Goal: Information Seeking & Learning: Learn about a topic

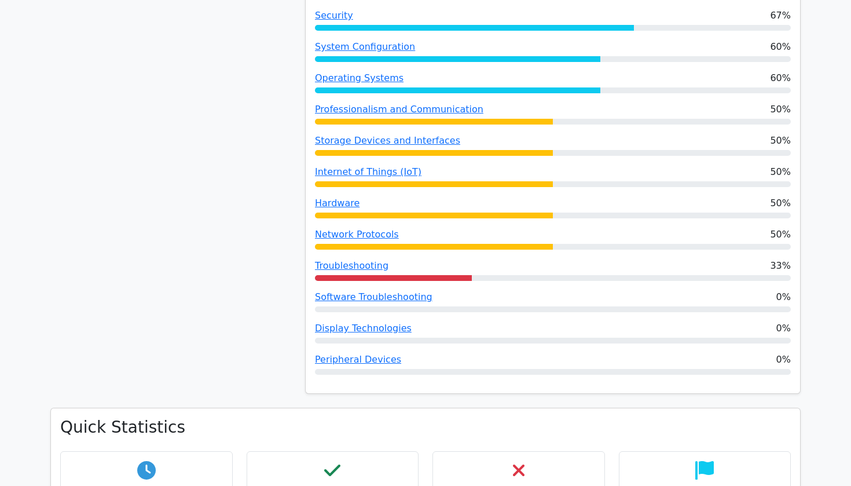
scroll to position [821, 0]
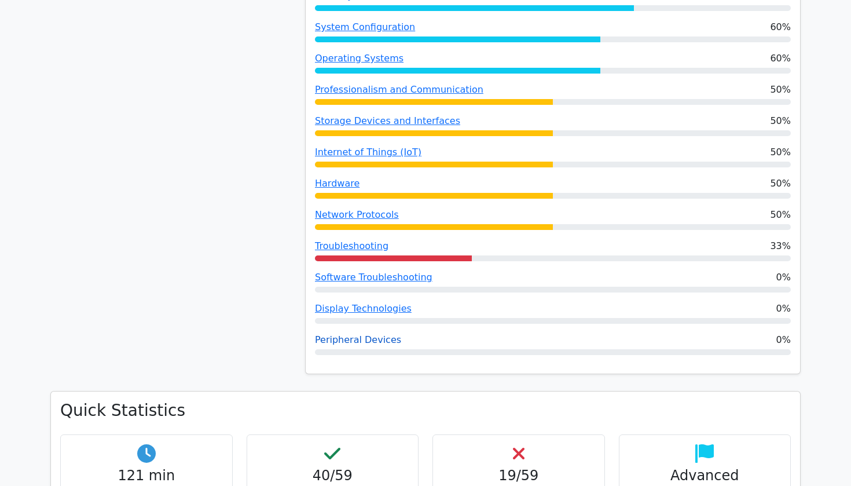
click at [352, 334] on link "Peripheral Devices" at bounding box center [358, 339] width 86 height 11
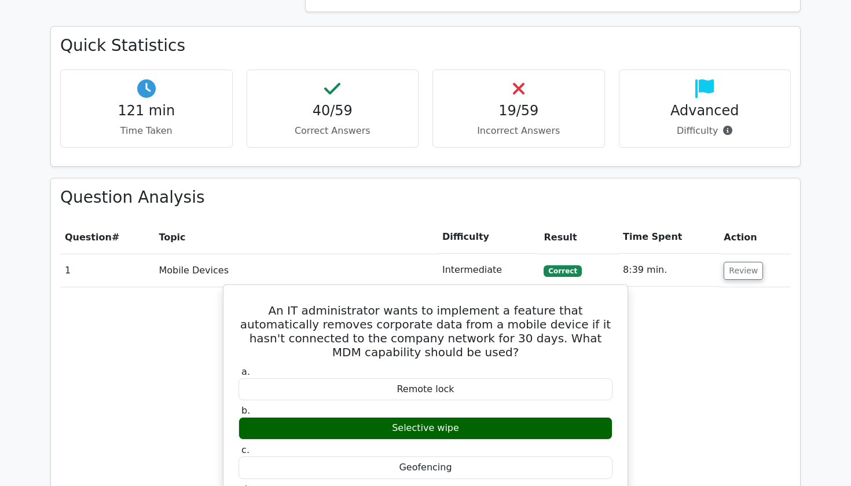
scroll to position [1142, 0]
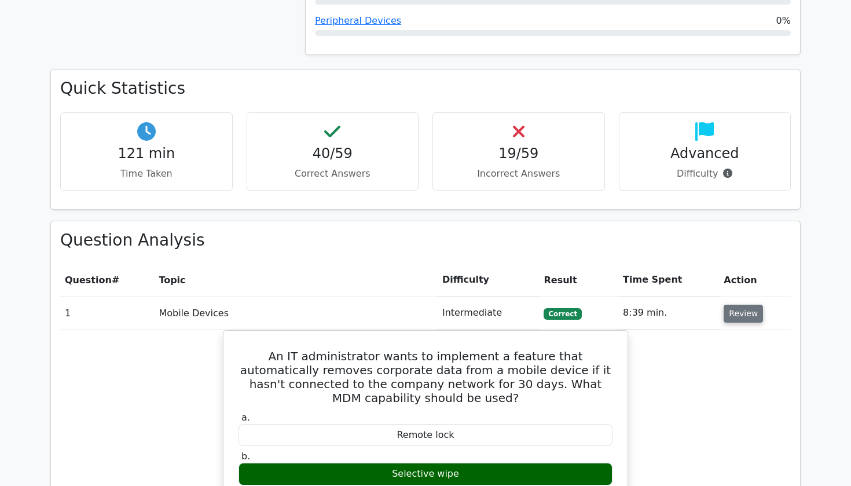
click at [730, 304] on button "Review" at bounding box center [742, 313] width 39 height 18
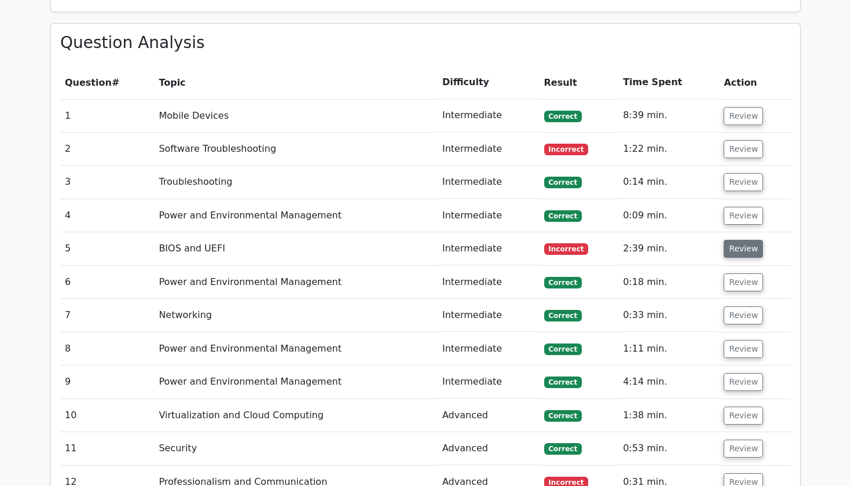
scroll to position [1354, 0]
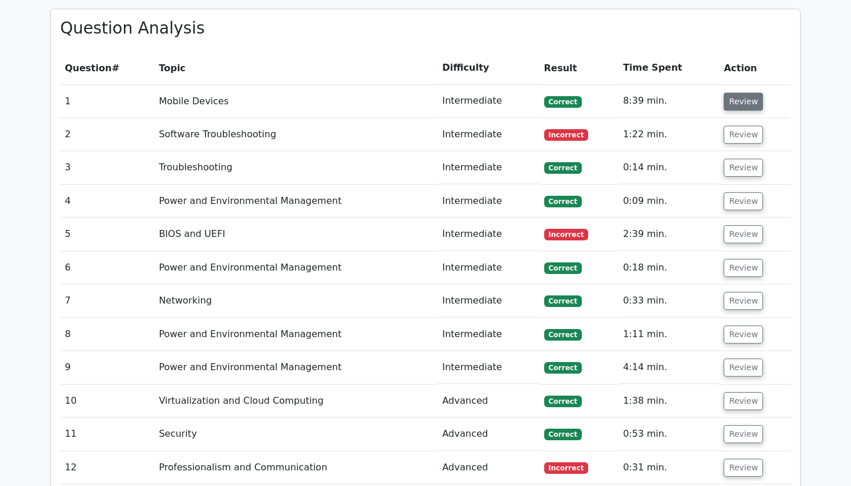
click at [726, 93] on button "Review" at bounding box center [742, 102] width 39 height 18
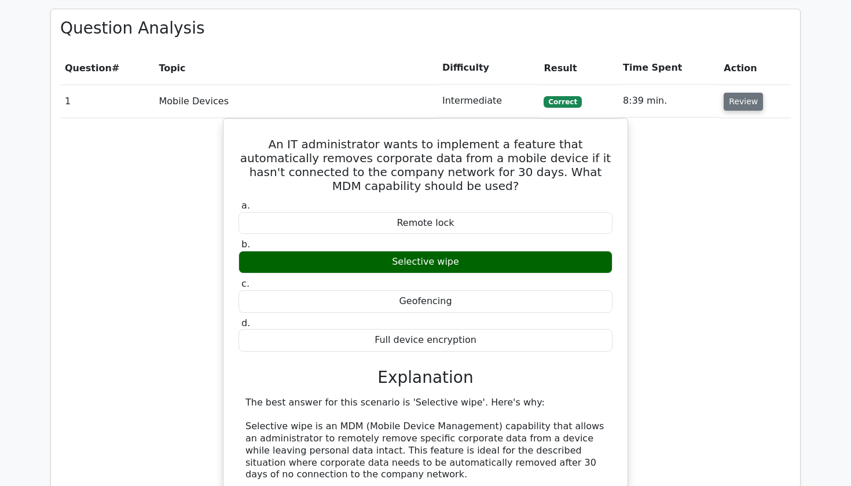
click at [726, 93] on button "Review" at bounding box center [742, 102] width 39 height 18
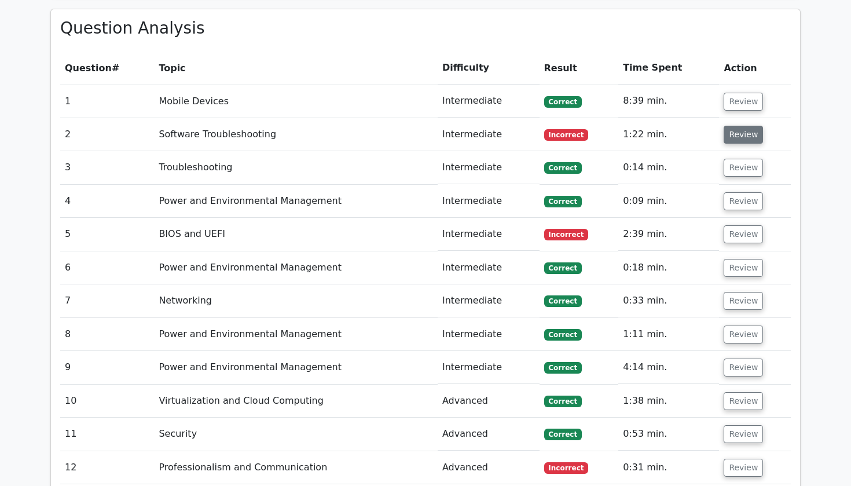
click at [743, 126] on button "Review" at bounding box center [742, 135] width 39 height 18
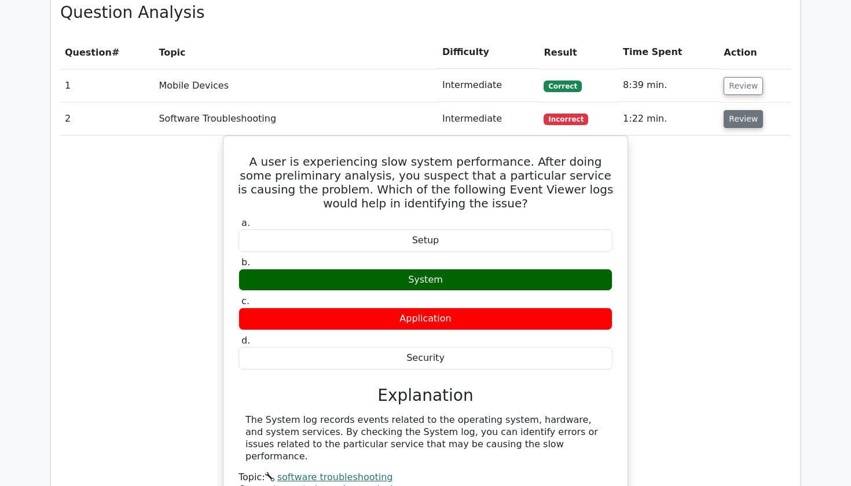
scroll to position [1372, 0]
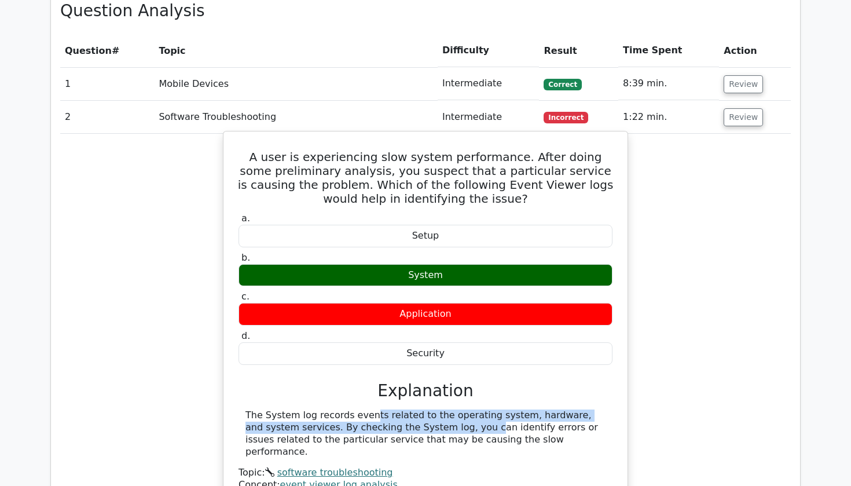
drag, startPoint x: 293, startPoint y: 377, endPoint x: 350, endPoint y: 389, distance: 57.4
click at [352, 409] on div "The System log records events related to the operating system, hardware, and sy…" at bounding box center [425, 433] width 360 height 48
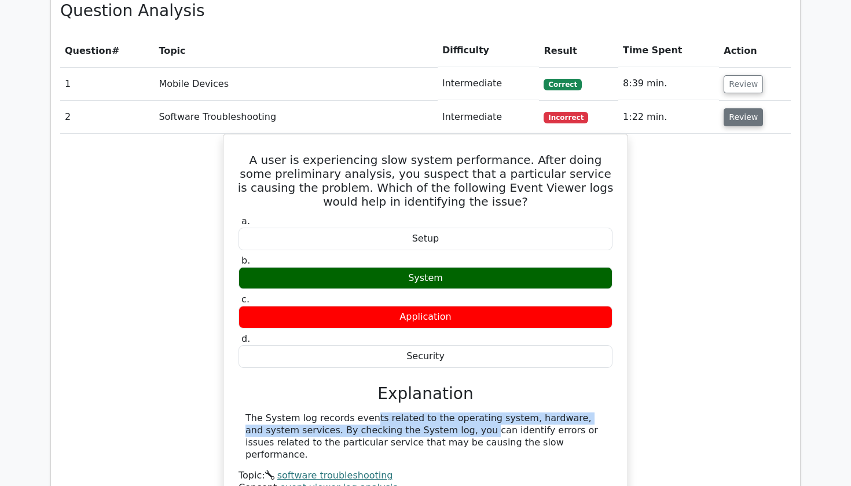
click at [729, 108] on button "Review" at bounding box center [742, 117] width 39 height 18
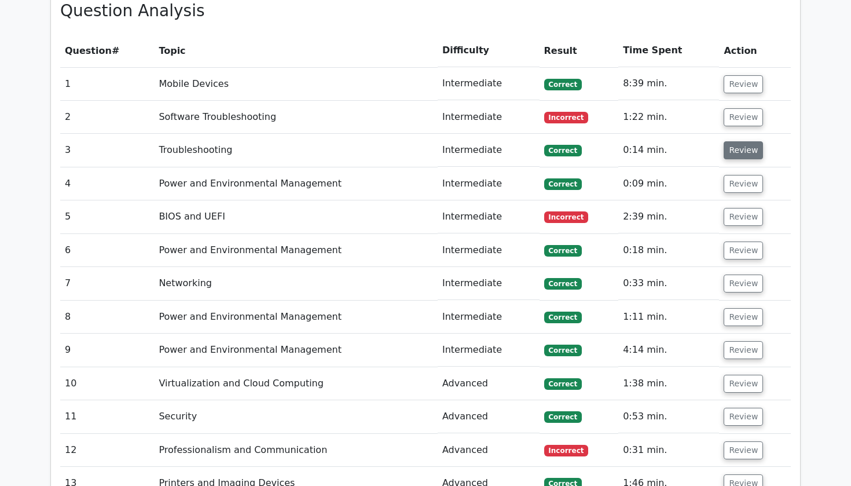
click at [748, 141] on button "Review" at bounding box center [742, 150] width 39 height 18
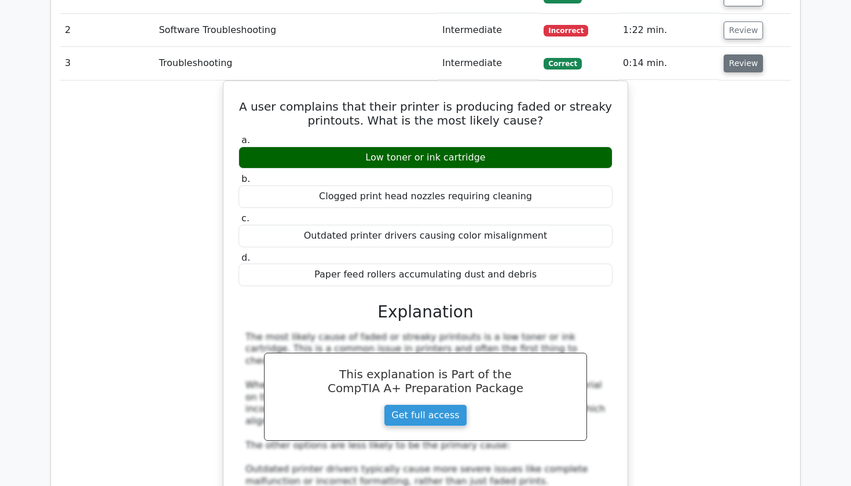
scroll to position [1461, 0]
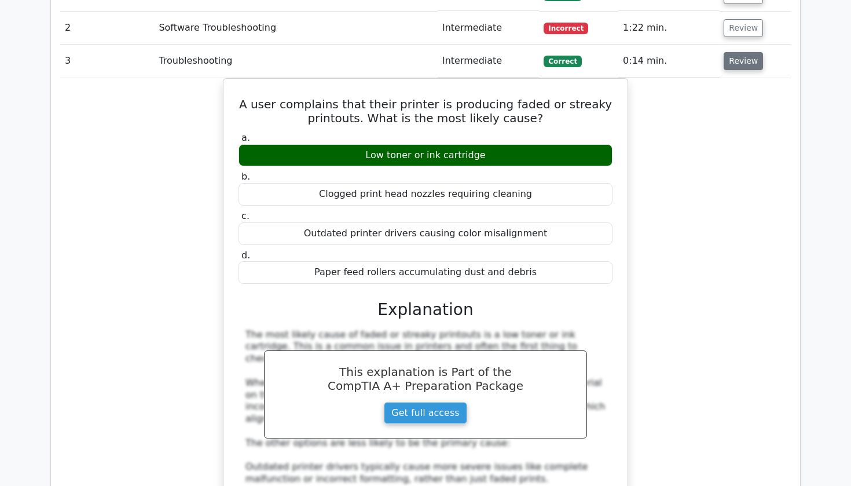
click at [741, 52] on button "Review" at bounding box center [742, 61] width 39 height 18
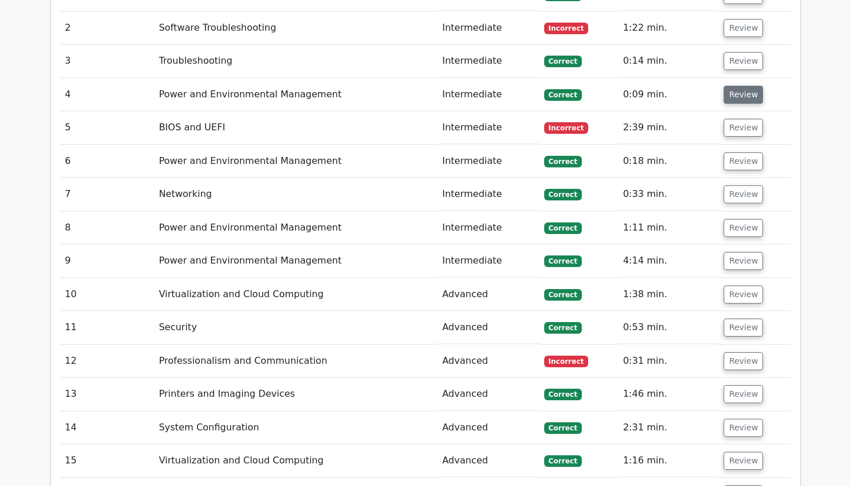
click at [733, 86] on button "Review" at bounding box center [742, 95] width 39 height 18
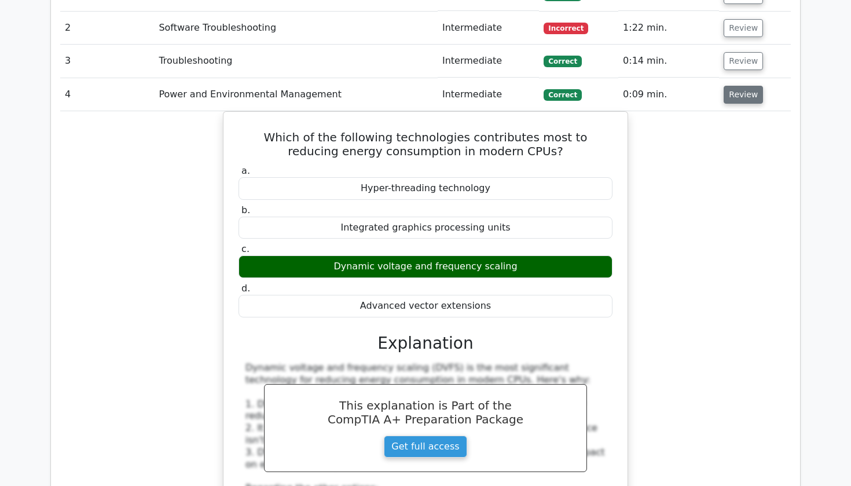
click at [733, 86] on button "Review" at bounding box center [742, 95] width 39 height 18
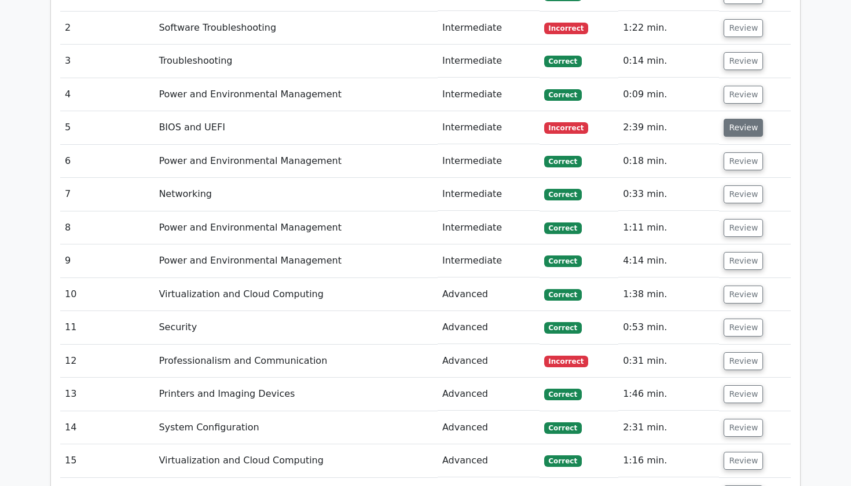
click at [733, 119] on button "Review" at bounding box center [742, 128] width 39 height 18
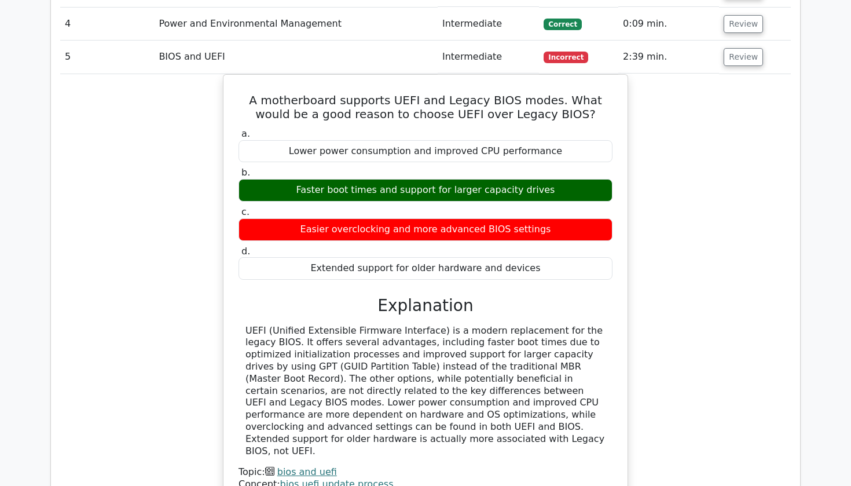
scroll to position [1529, 0]
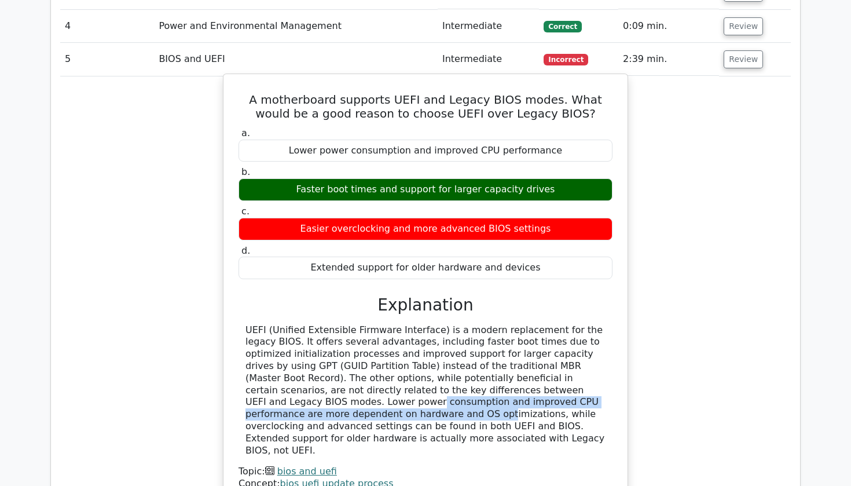
drag, startPoint x: 454, startPoint y: 355, endPoint x: 492, endPoint y: 367, distance: 40.1
click at [492, 367] on div "UEFI (Unified Extensible Firmware Interface) is a modern replacement for the le…" at bounding box center [425, 390] width 360 height 133
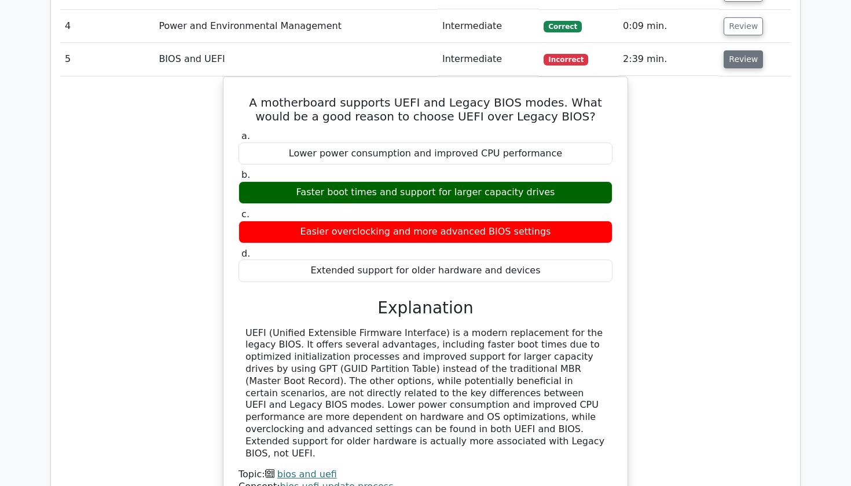
click at [749, 50] on button "Review" at bounding box center [742, 59] width 39 height 18
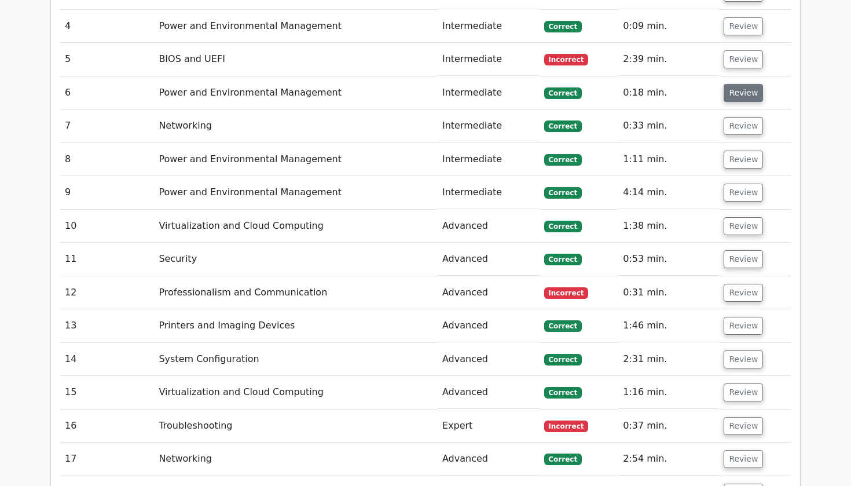
click at [736, 84] on button "Review" at bounding box center [742, 93] width 39 height 18
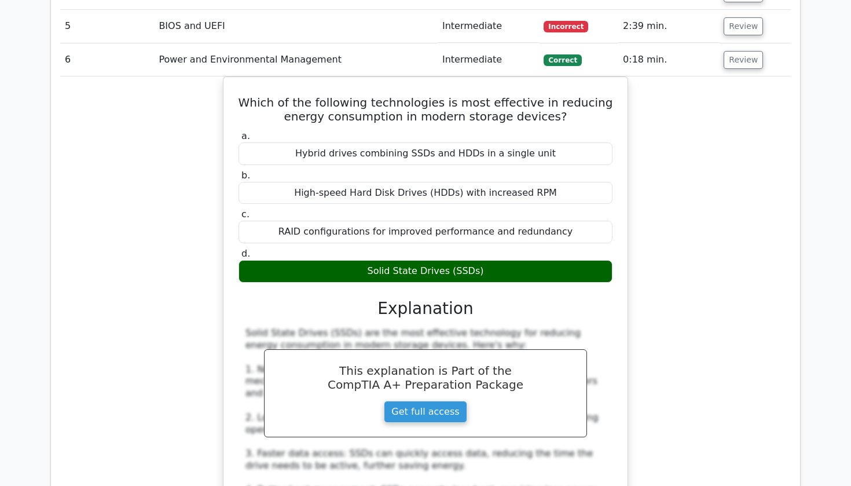
scroll to position [1561, 0]
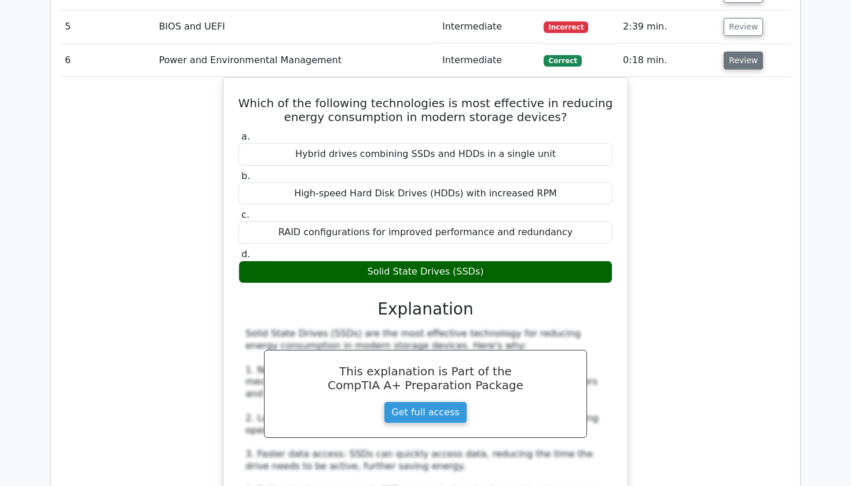
click at [747, 52] on button "Review" at bounding box center [742, 61] width 39 height 18
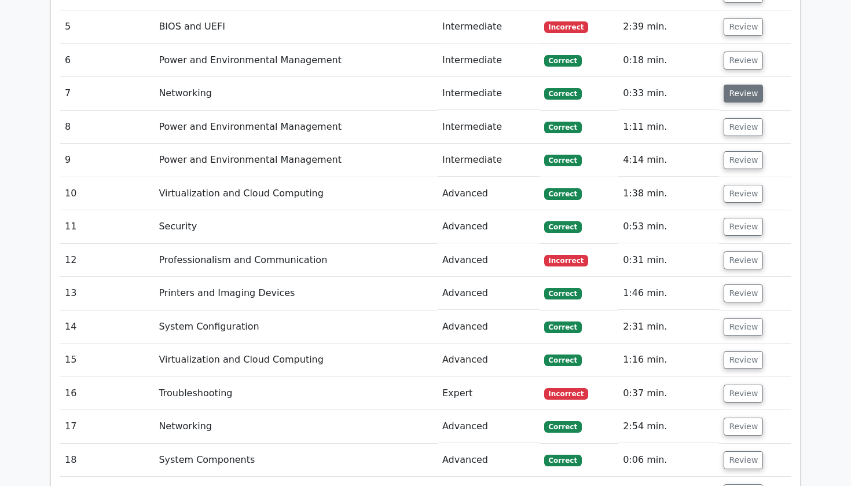
click at [738, 84] on button "Review" at bounding box center [742, 93] width 39 height 18
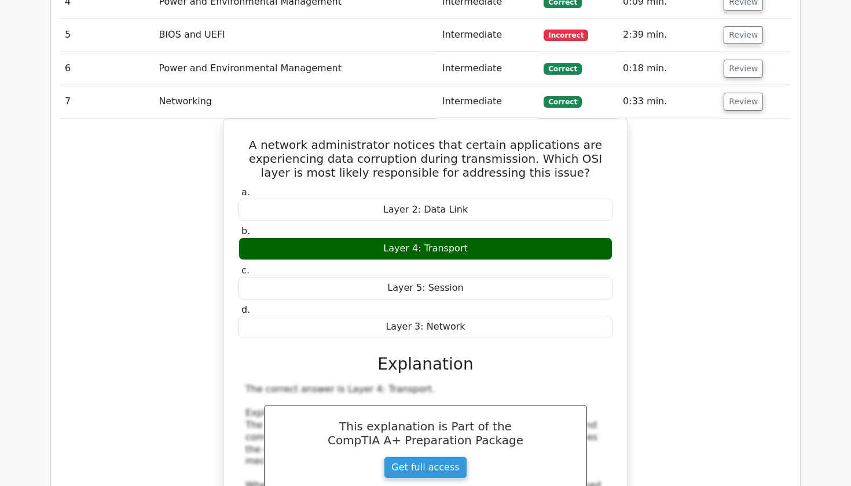
scroll to position [1555, 0]
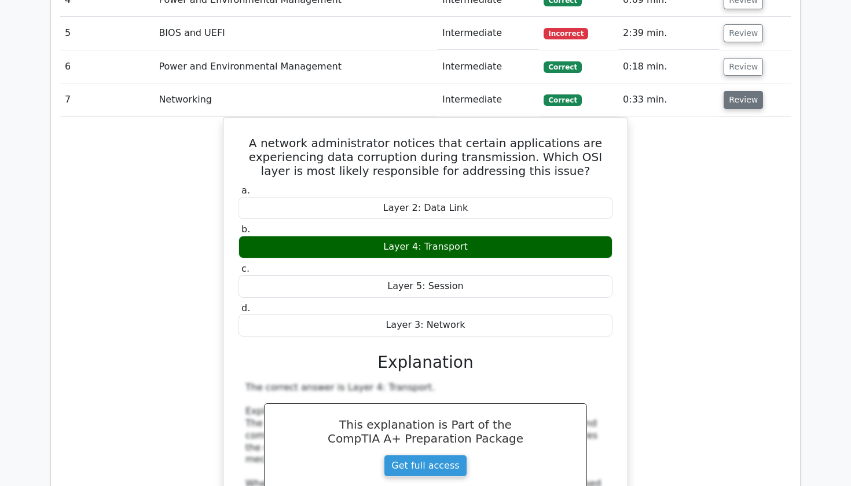
click at [732, 91] on button "Review" at bounding box center [742, 100] width 39 height 18
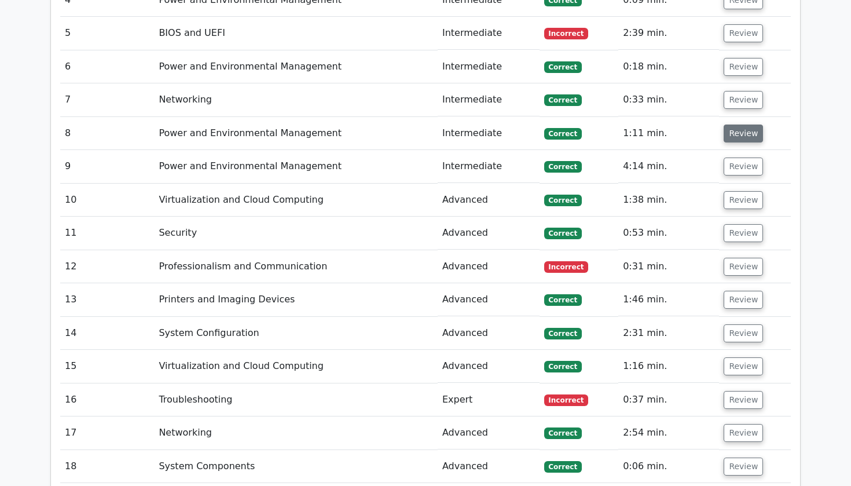
click at [734, 124] on button "Review" at bounding box center [742, 133] width 39 height 18
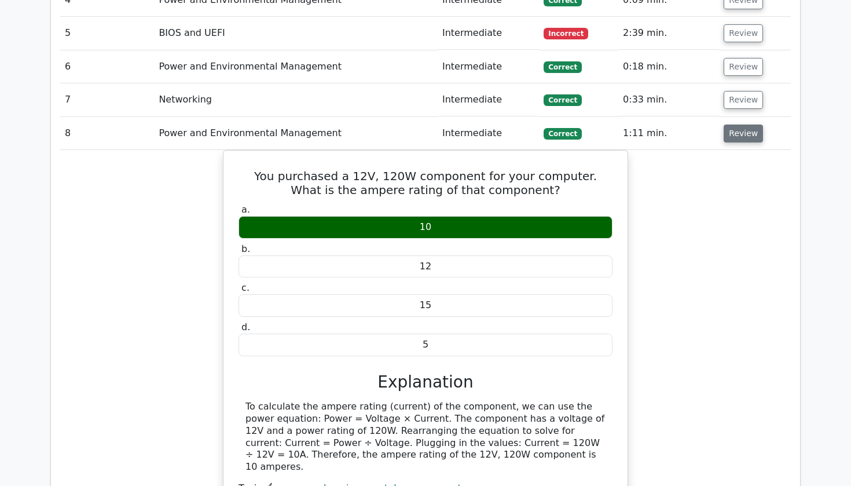
click at [734, 124] on button "Review" at bounding box center [742, 133] width 39 height 18
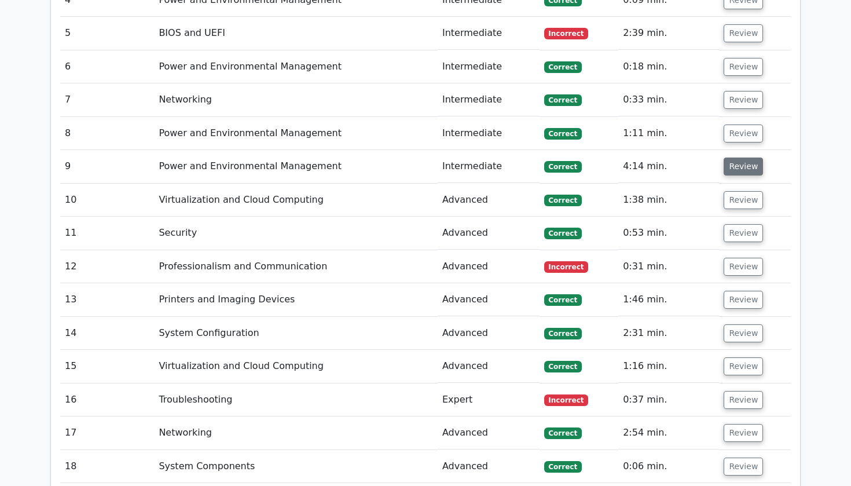
click at [737, 157] on button "Review" at bounding box center [742, 166] width 39 height 18
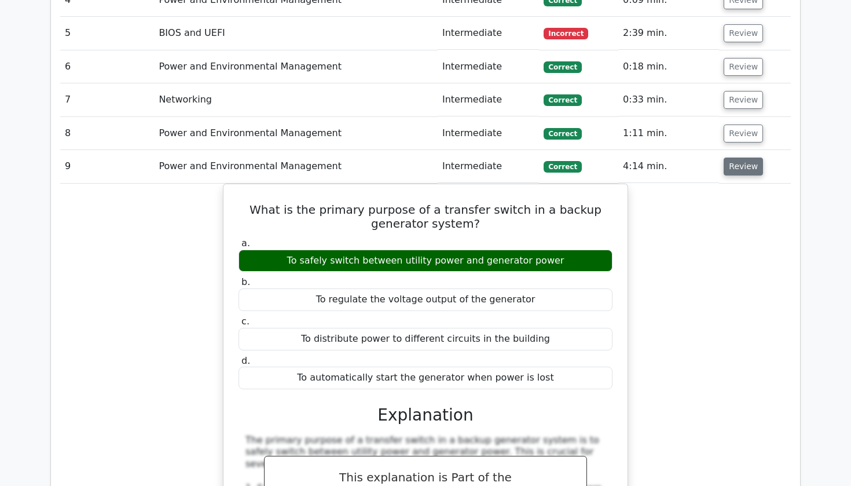
click at [737, 157] on button "Review" at bounding box center [742, 166] width 39 height 18
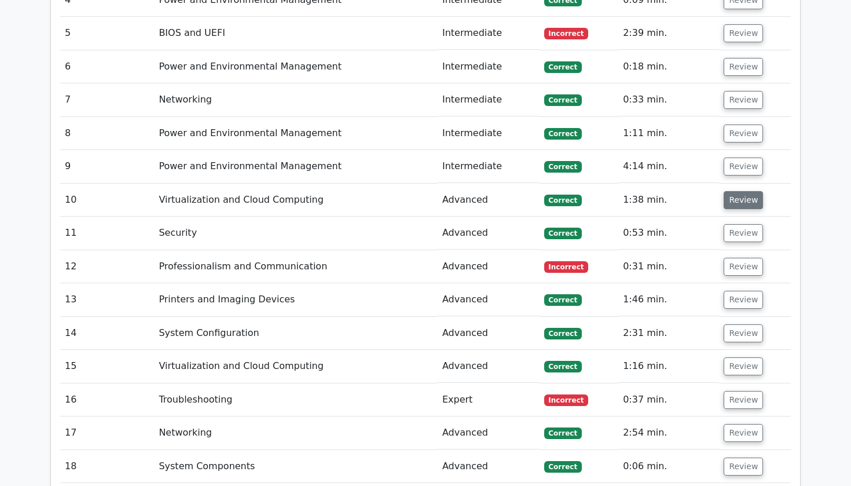
click at [737, 191] on button "Review" at bounding box center [742, 200] width 39 height 18
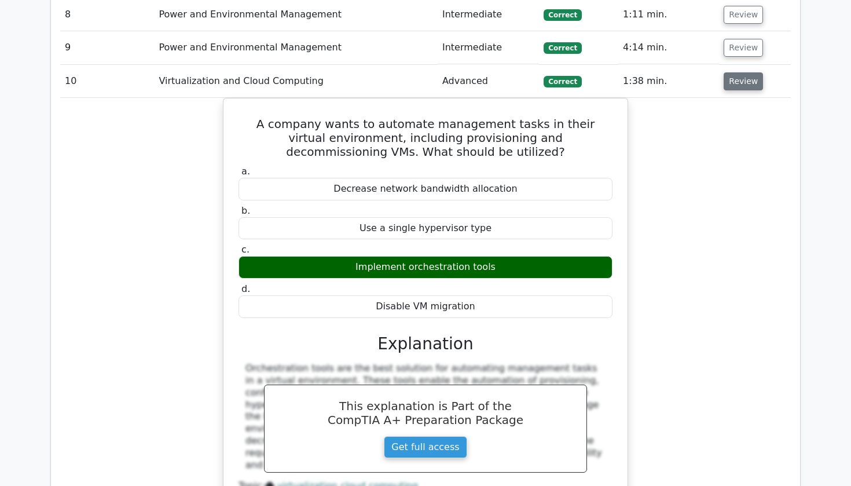
scroll to position [1677, 0]
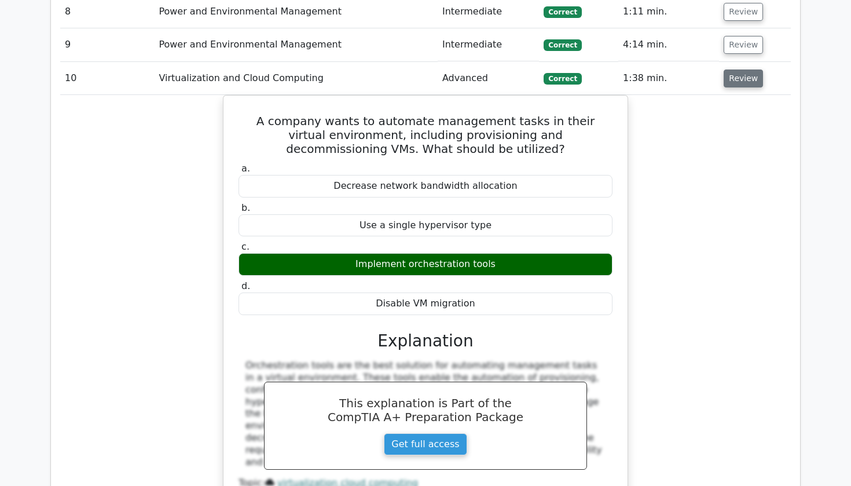
click at [739, 69] on button "Review" at bounding box center [742, 78] width 39 height 18
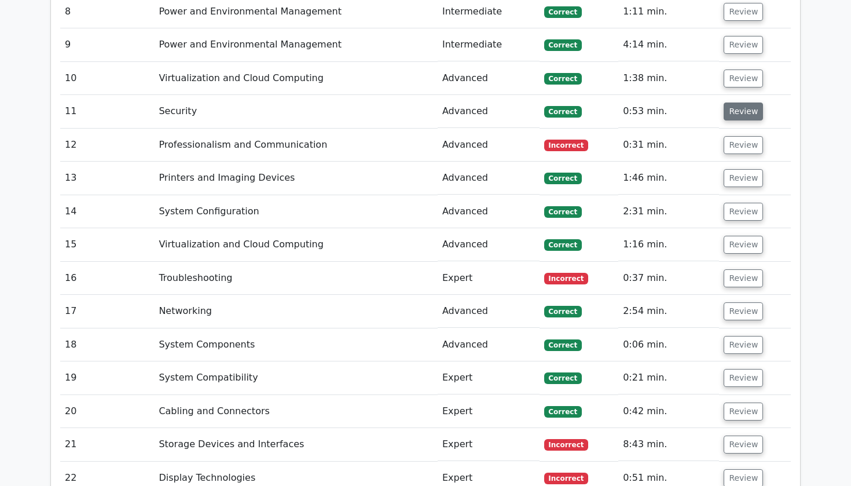
click at [738, 102] on button "Review" at bounding box center [742, 111] width 39 height 18
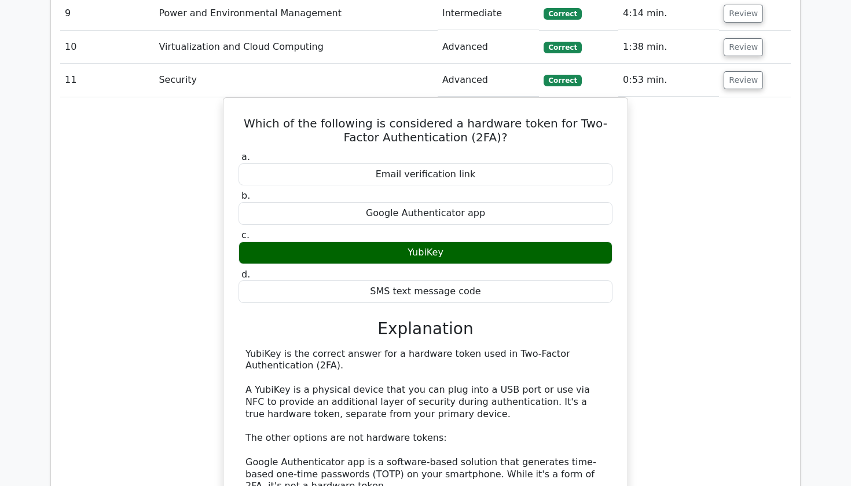
scroll to position [1705, 0]
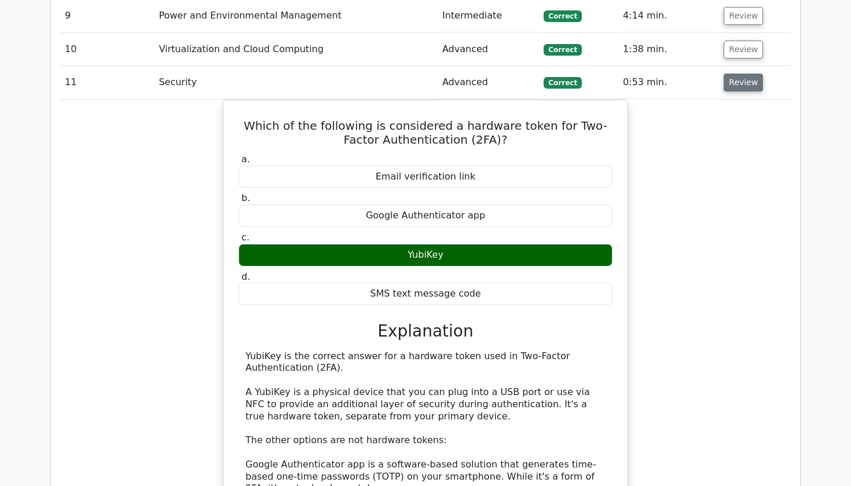
click at [727, 73] on button "Review" at bounding box center [742, 82] width 39 height 18
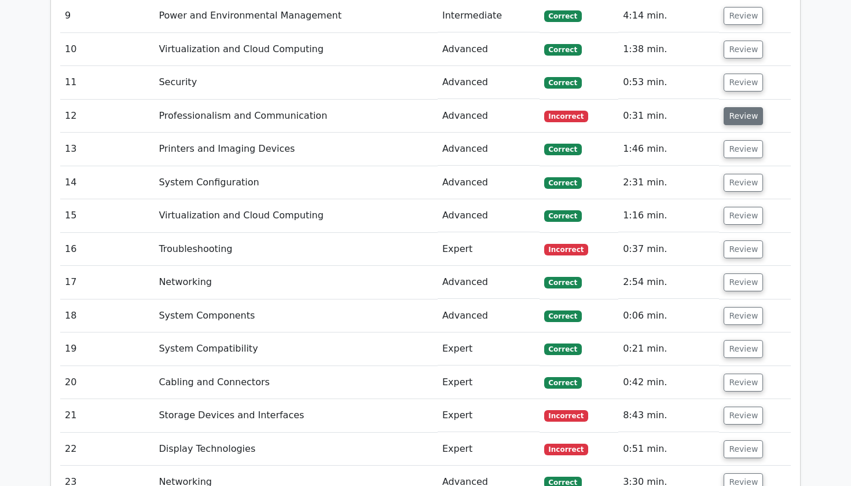
click at [729, 107] on button "Review" at bounding box center [742, 116] width 39 height 18
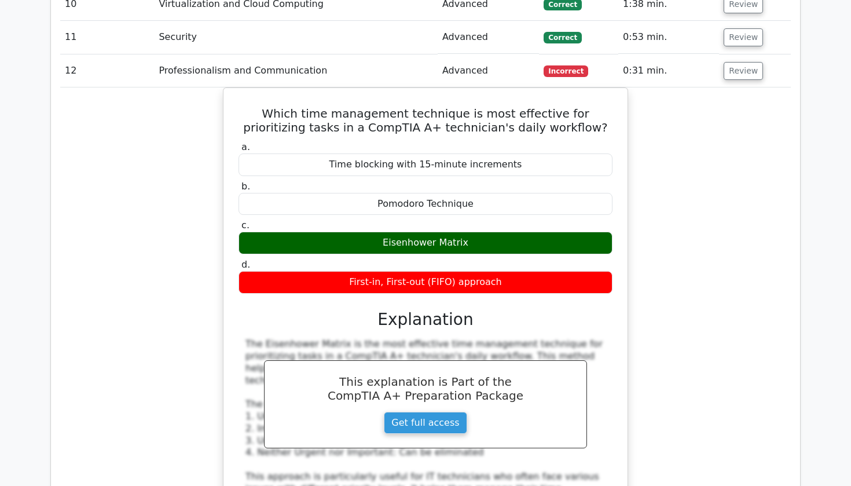
scroll to position [1752, 0]
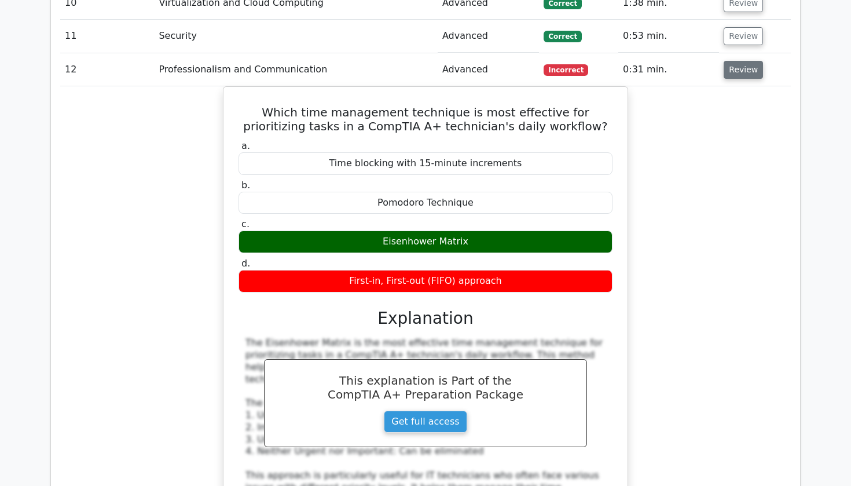
click at [731, 61] on button "Review" at bounding box center [742, 70] width 39 height 18
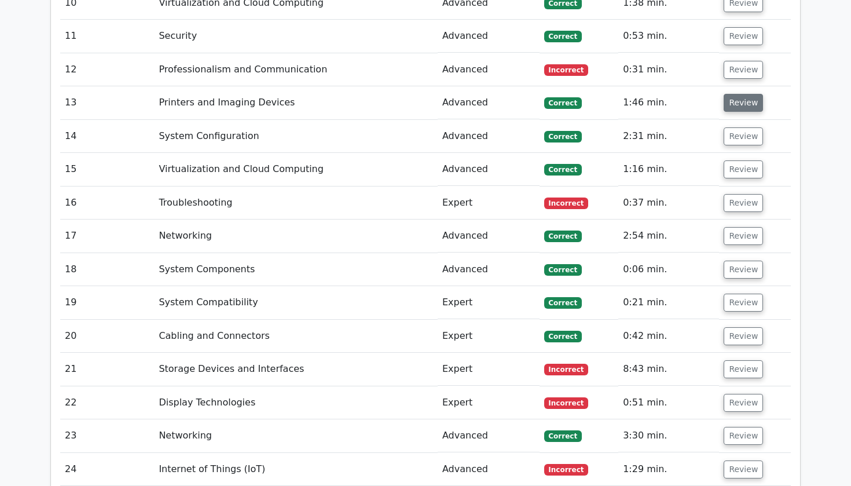
click at [739, 94] on button "Review" at bounding box center [742, 103] width 39 height 18
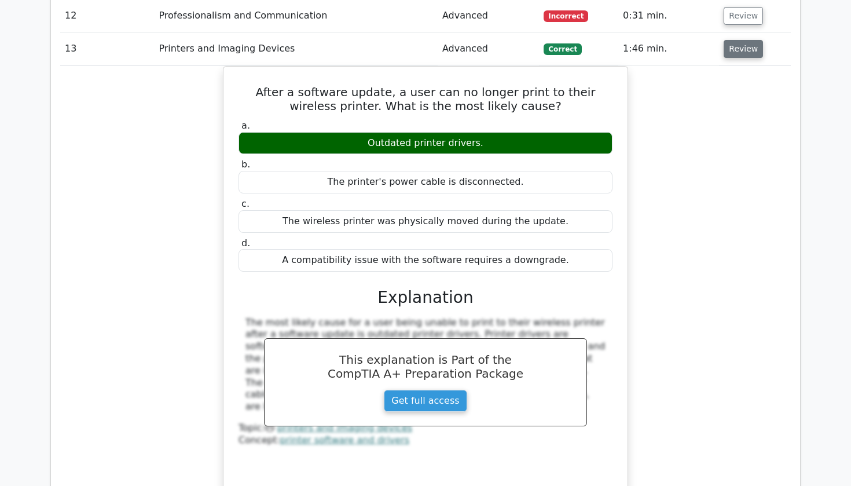
scroll to position [1805, 0]
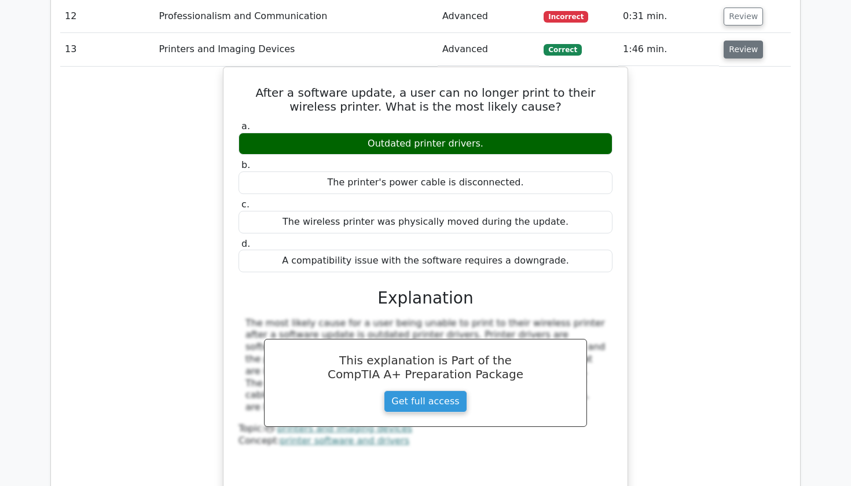
click at [733, 41] on button "Review" at bounding box center [742, 50] width 39 height 18
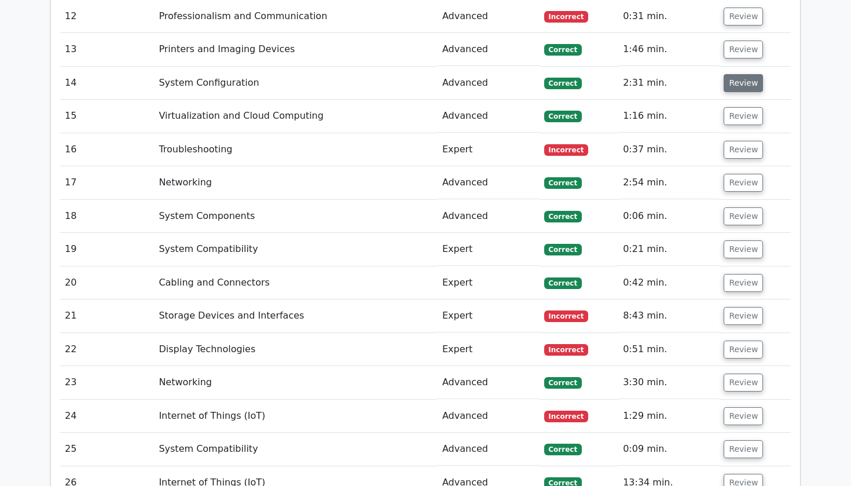
click at [734, 74] on button "Review" at bounding box center [742, 83] width 39 height 18
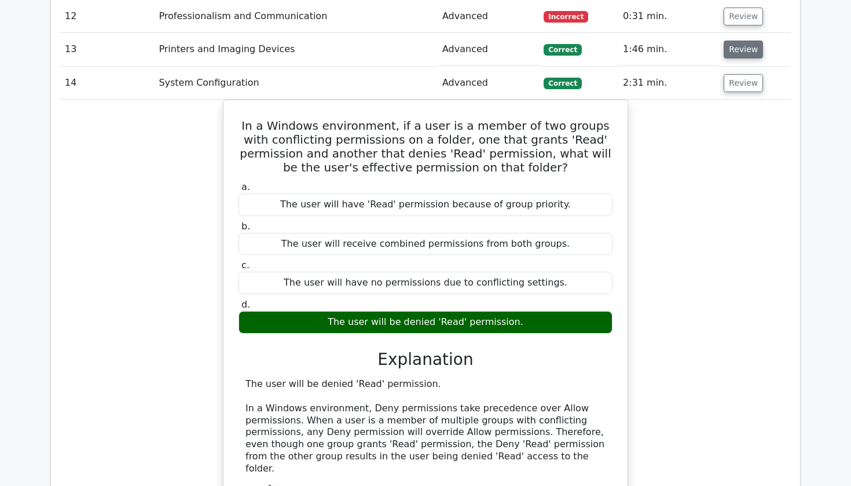
click at [730, 41] on button "Review" at bounding box center [742, 50] width 39 height 18
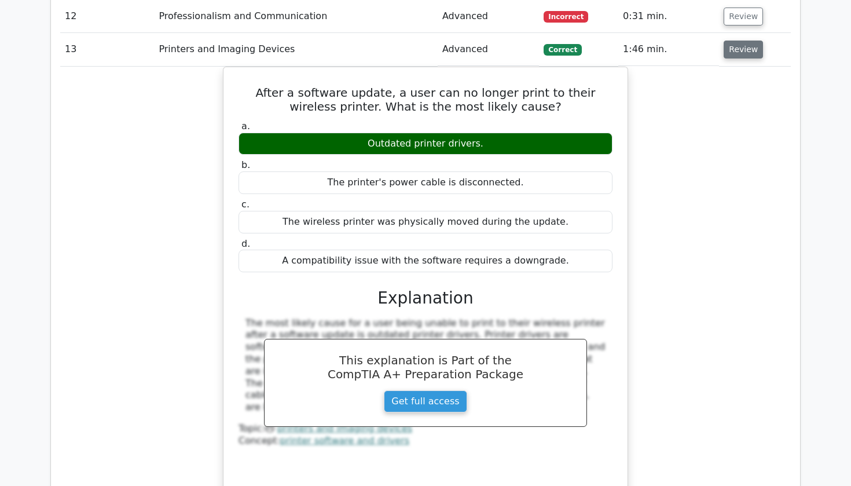
click at [730, 41] on button "Review" at bounding box center [742, 50] width 39 height 18
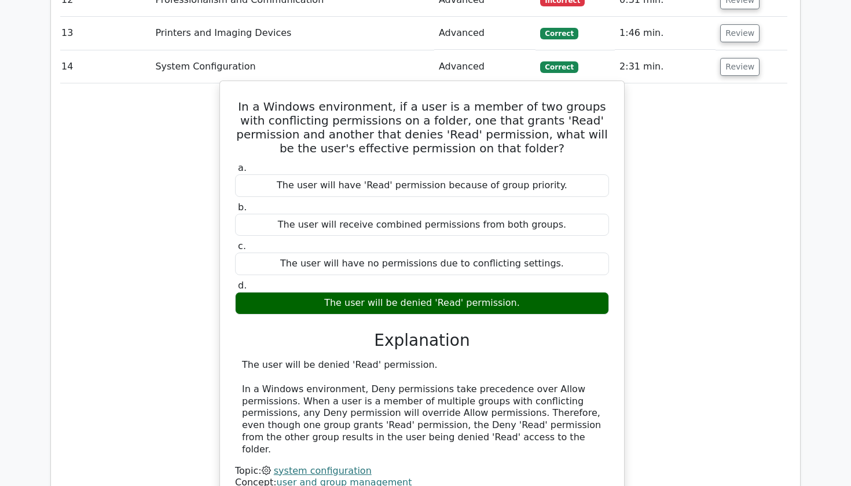
scroll to position [1811, 0]
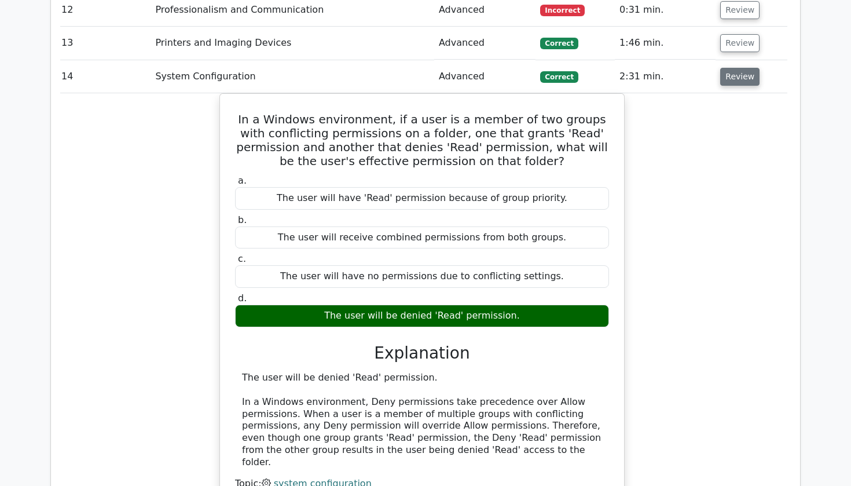
click at [748, 68] on button "Review" at bounding box center [739, 77] width 39 height 18
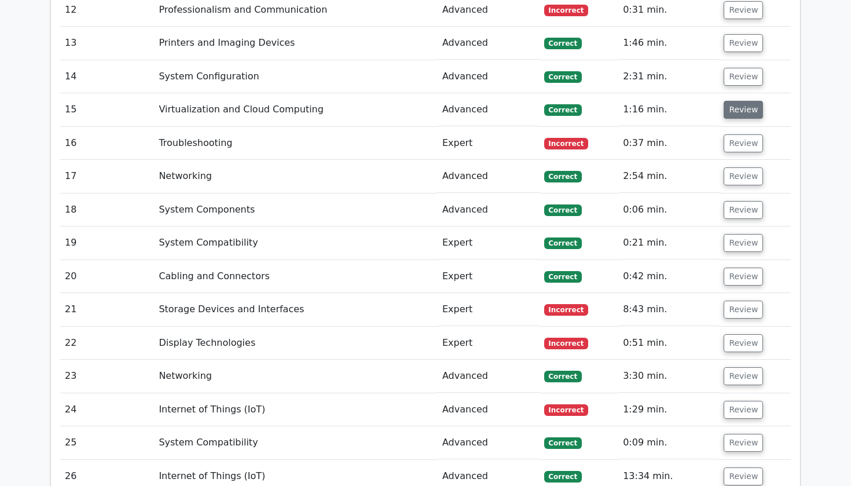
click at [734, 101] on button "Review" at bounding box center [742, 110] width 39 height 18
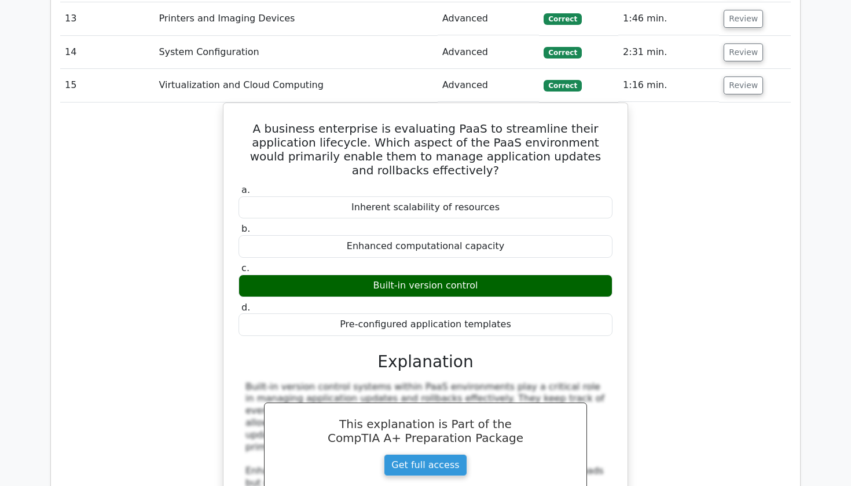
scroll to position [1833, 0]
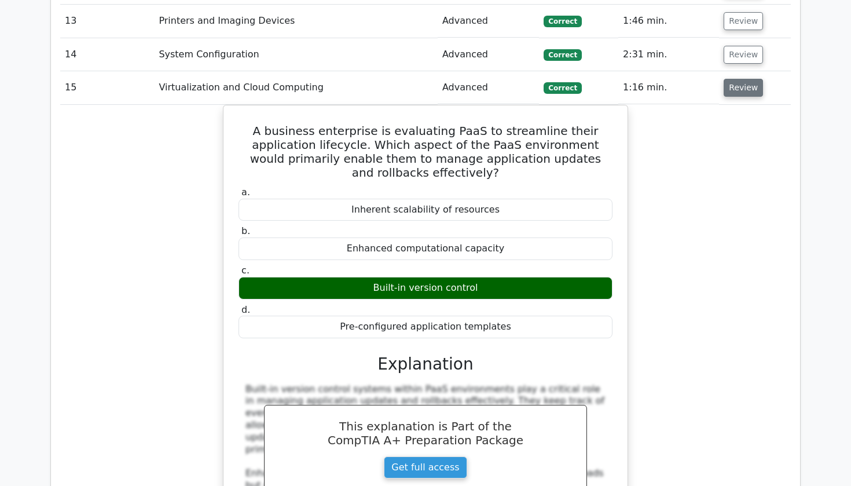
click at [741, 79] on button "Review" at bounding box center [742, 88] width 39 height 18
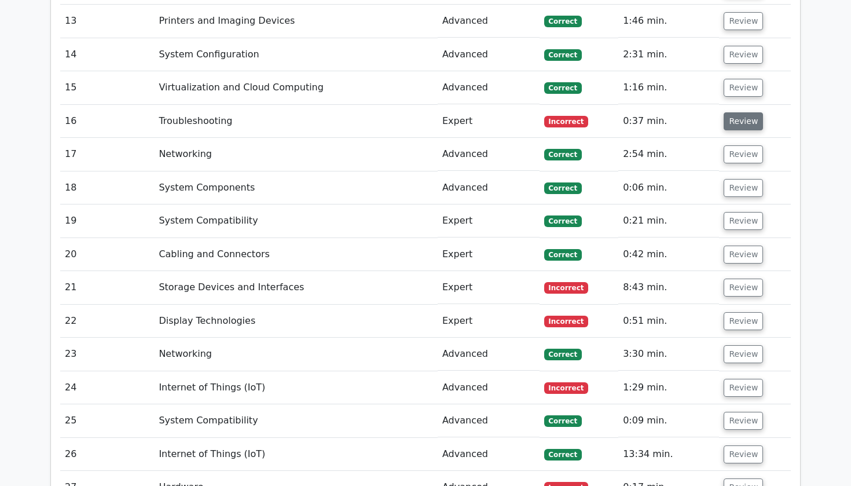
click at [735, 112] on button "Review" at bounding box center [742, 121] width 39 height 18
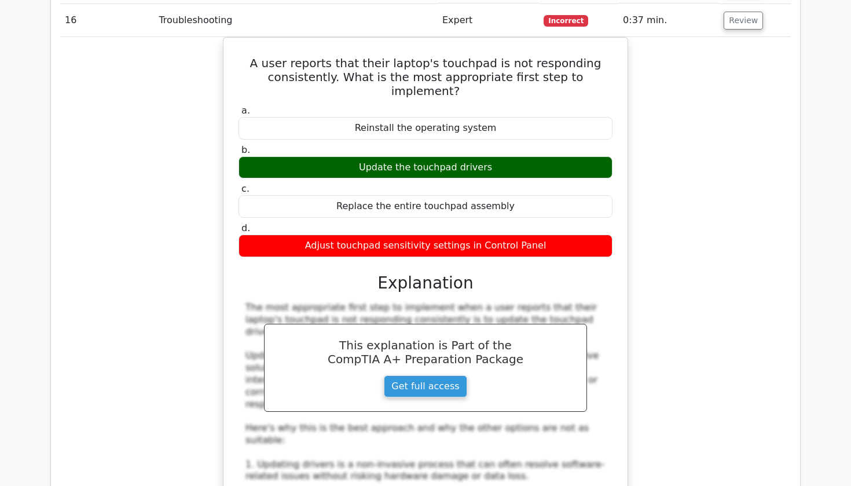
scroll to position [1928, 0]
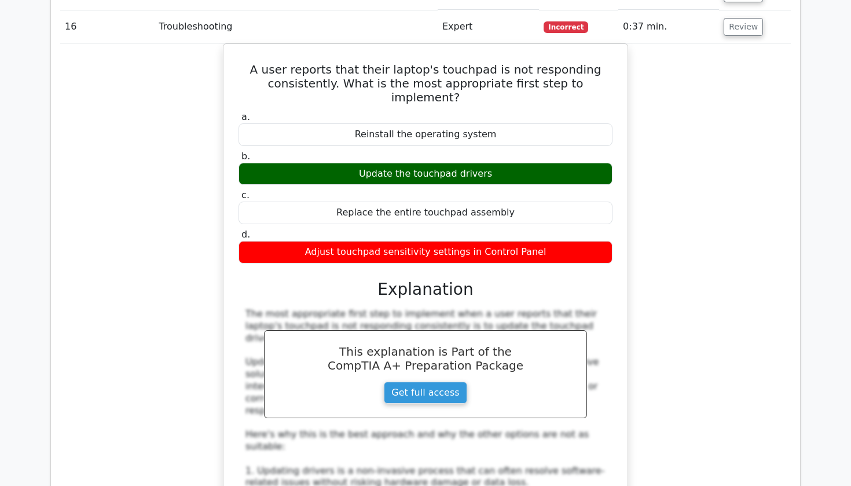
click at [737, 108] on div "A user reports that their laptop's touchpad is not responding consistently. Wha…" at bounding box center [425, 398] width 730 height 711
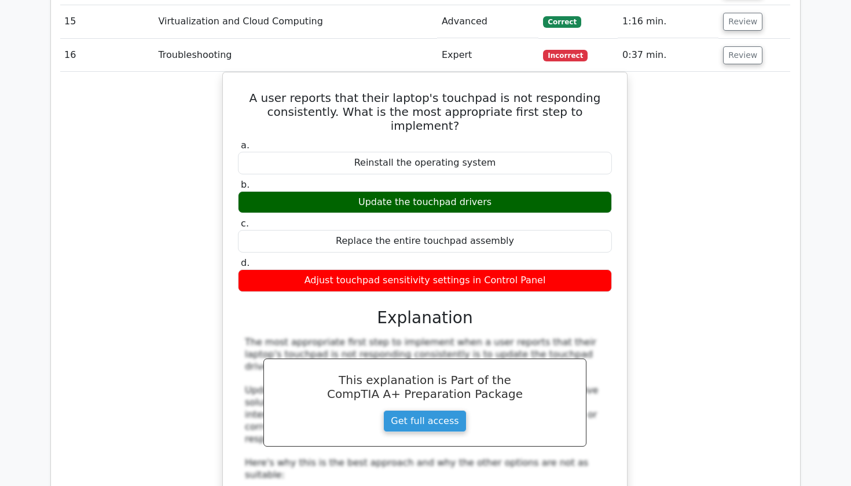
scroll to position [1893, 0]
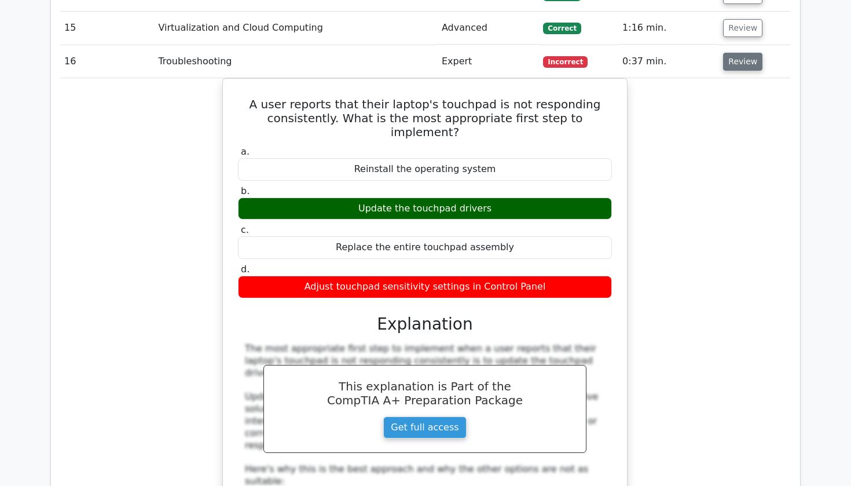
click at [756, 53] on button "Review" at bounding box center [742, 62] width 39 height 18
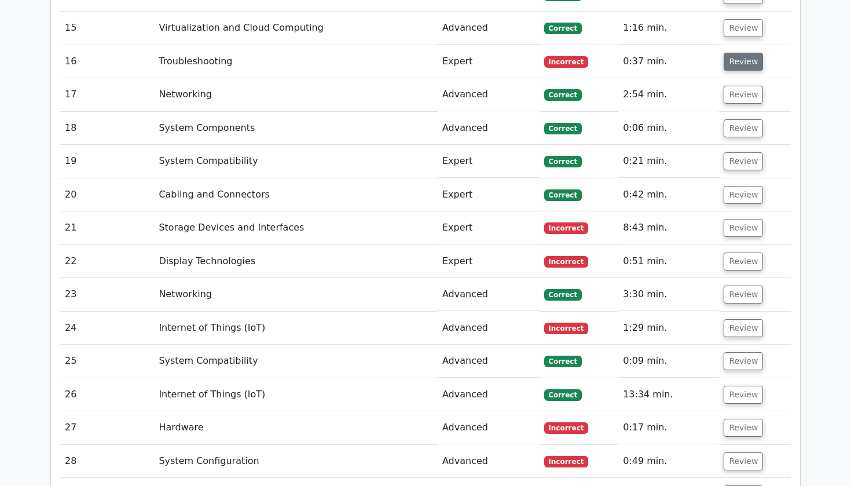
click at [734, 53] on button "Review" at bounding box center [742, 62] width 39 height 18
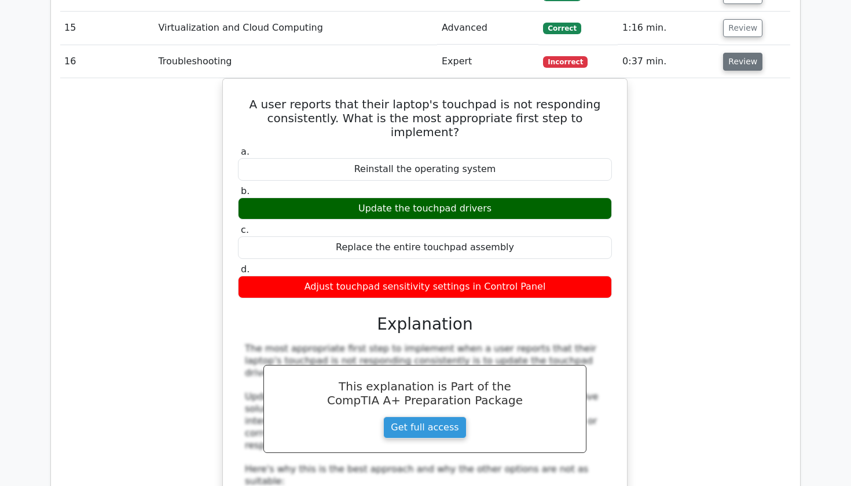
click at [734, 53] on button "Review" at bounding box center [742, 62] width 39 height 18
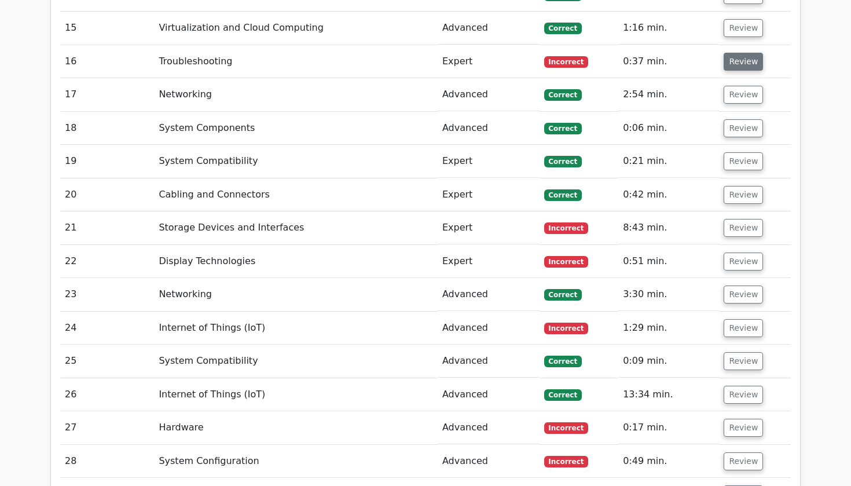
scroll to position [0, 0]
click at [730, 86] on button "Review" at bounding box center [742, 95] width 39 height 18
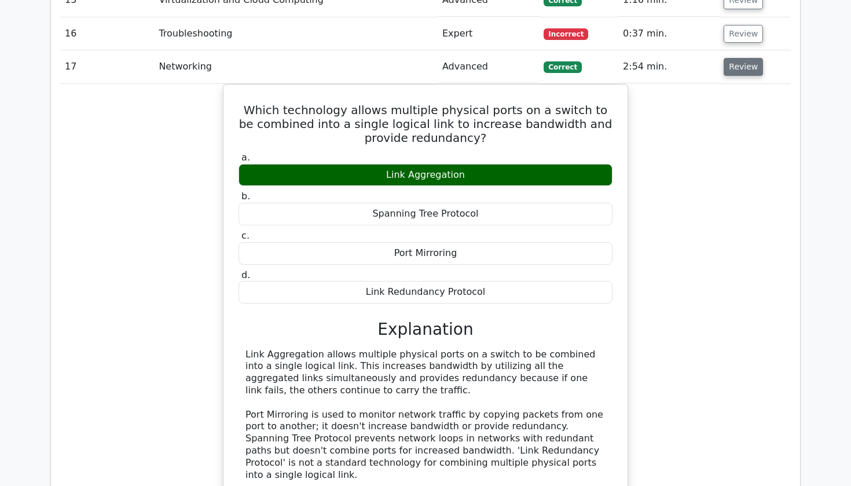
scroll to position [1941, 0]
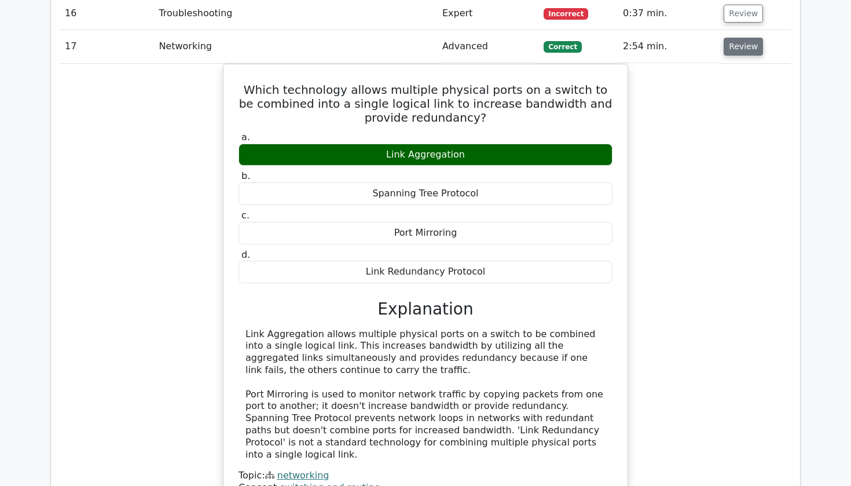
click at [740, 38] on button "Review" at bounding box center [742, 47] width 39 height 18
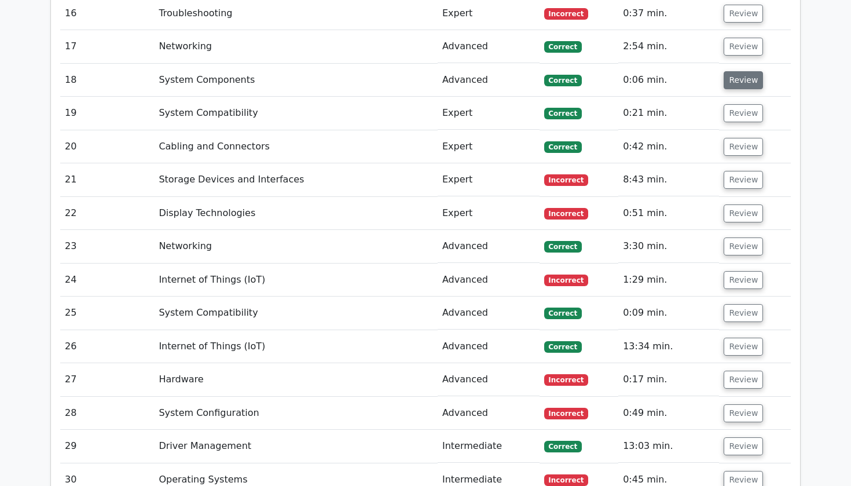
click at [734, 71] on button "Review" at bounding box center [742, 80] width 39 height 18
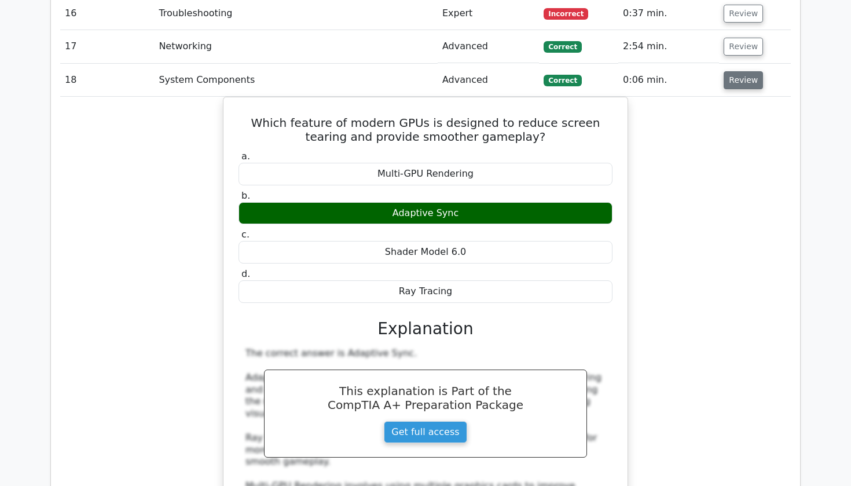
click at [740, 71] on button "Review" at bounding box center [742, 80] width 39 height 18
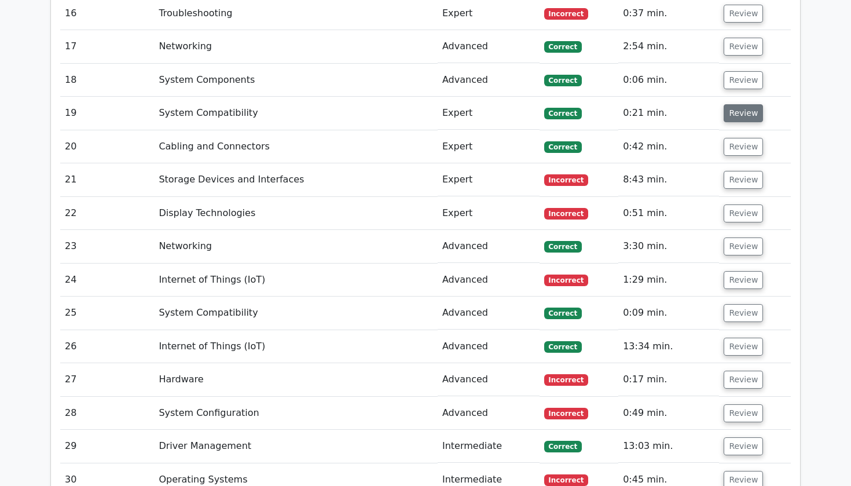
click at [738, 104] on button "Review" at bounding box center [742, 113] width 39 height 18
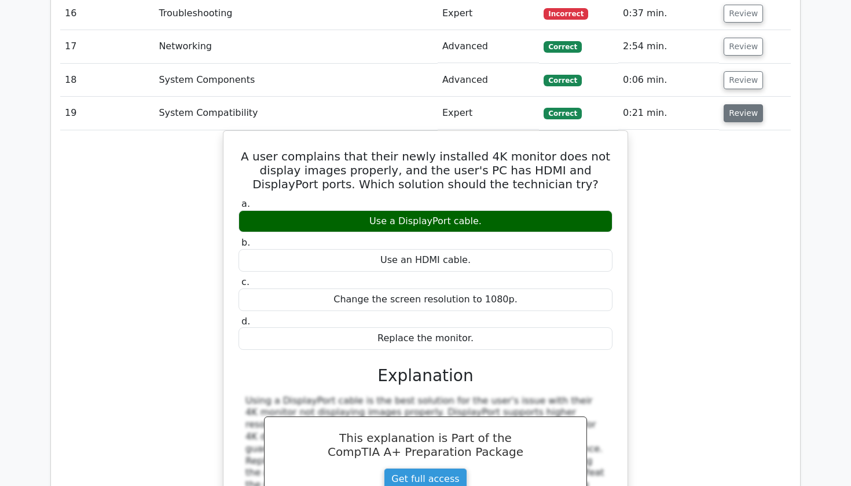
click at [738, 104] on button "Review" at bounding box center [742, 113] width 39 height 18
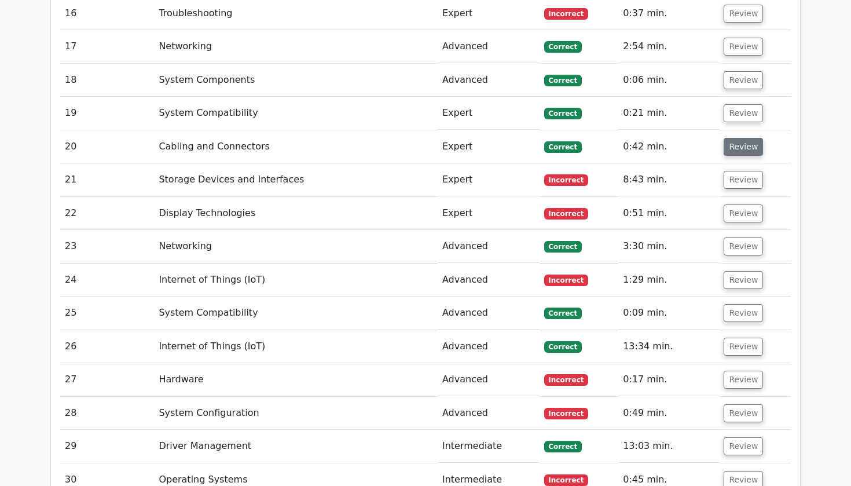
click at [736, 138] on button "Review" at bounding box center [742, 147] width 39 height 18
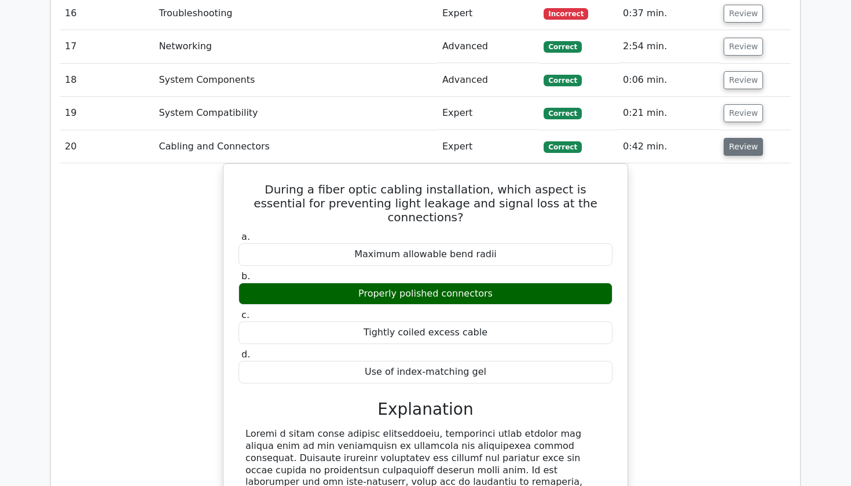
click at [736, 138] on button "Review" at bounding box center [742, 147] width 39 height 18
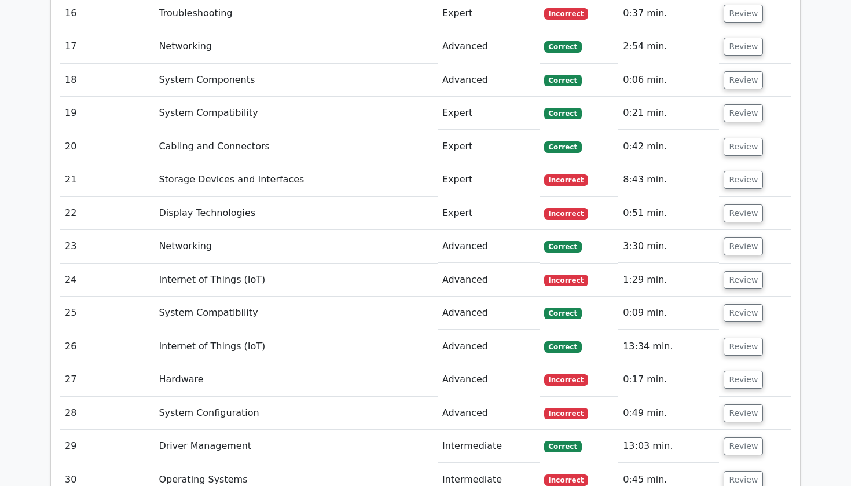
click at [734, 163] on td "Review" at bounding box center [755, 179] width 72 height 33
click at [734, 171] on button "Review" at bounding box center [742, 180] width 39 height 18
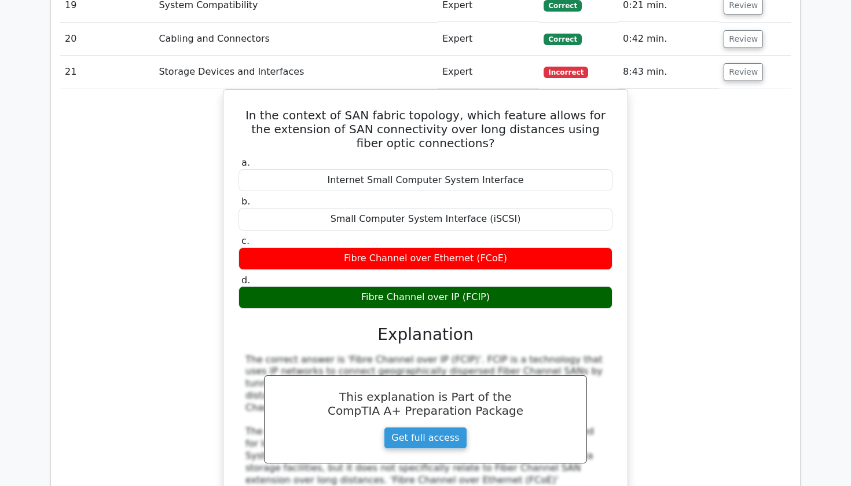
scroll to position [2048, 0]
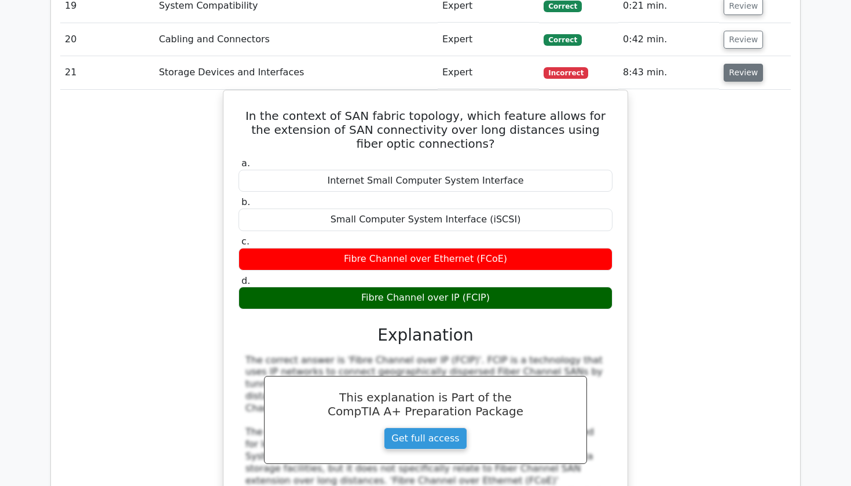
click at [746, 64] on button "Review" at bounding box center [742, 73] width 39 height 18
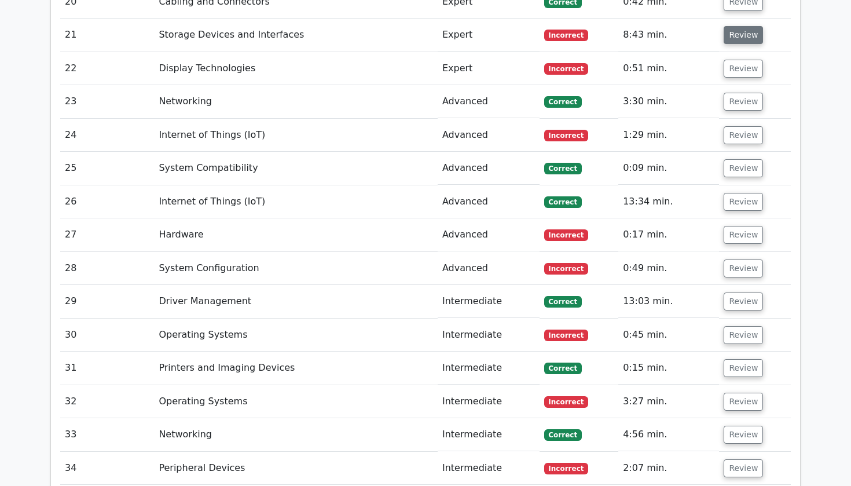
scroll to position [2087, 0]
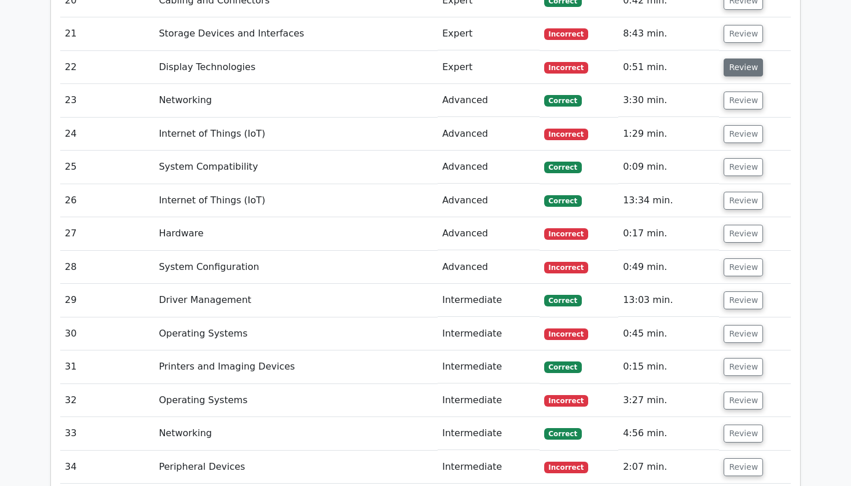
click at [742, 58] on button "Review" at bounding box center [742, 67] width 39 height 18
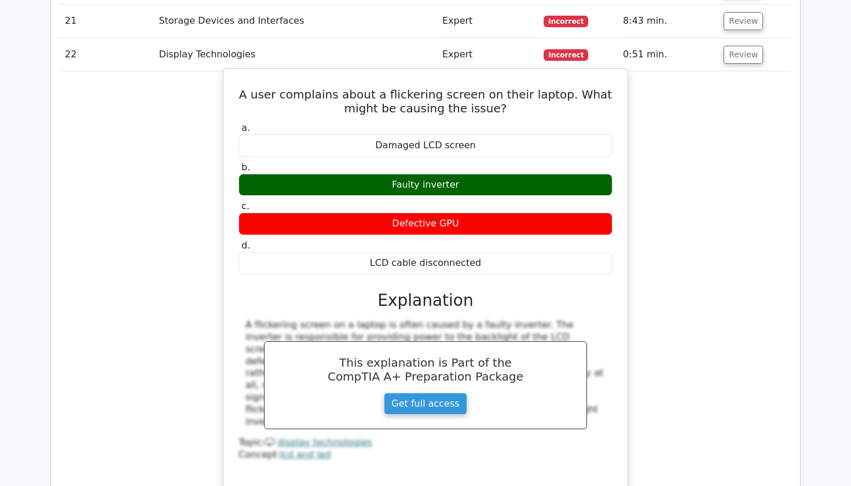
scroll to position [2099, 0]
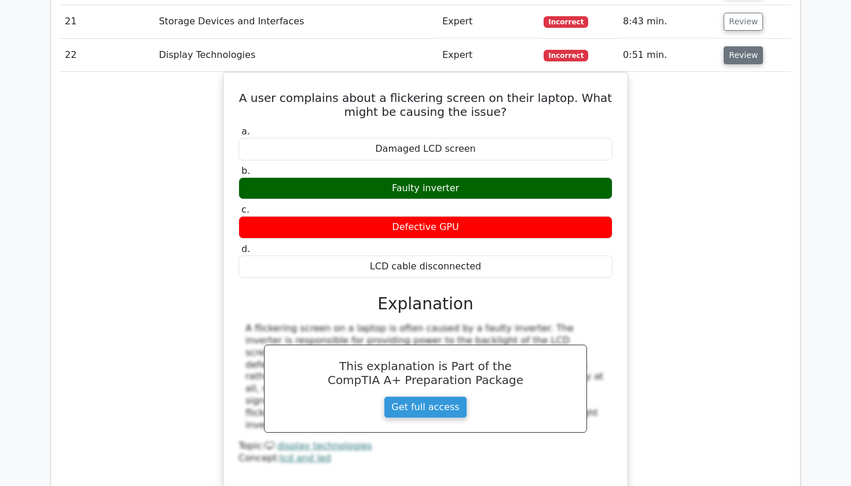
click at [743, 46] on button "Review" at bounding box center [742, 55] width 39 height 18
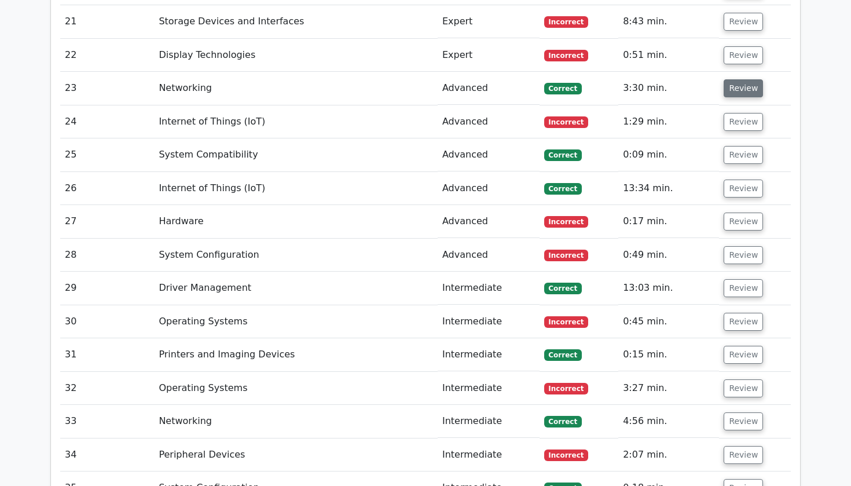
click at [739, 79] on button "Review" at bounding box center [742, 88] width 39 height 18
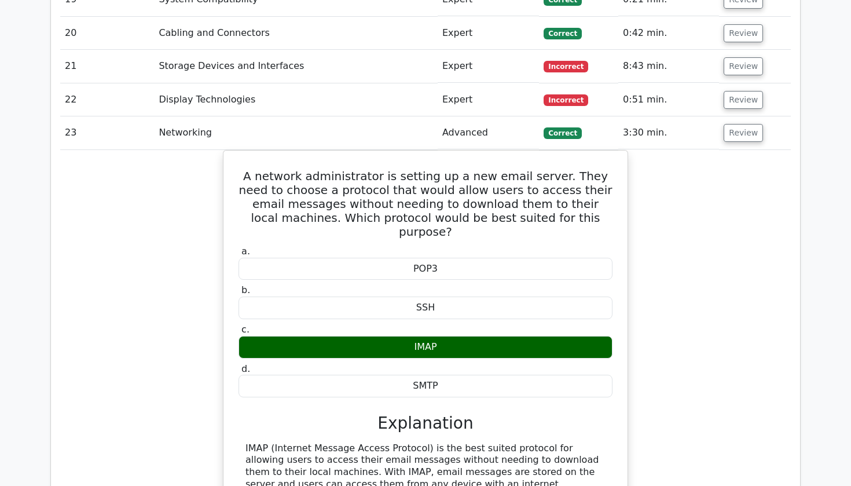
scroll to position [1986, 0]
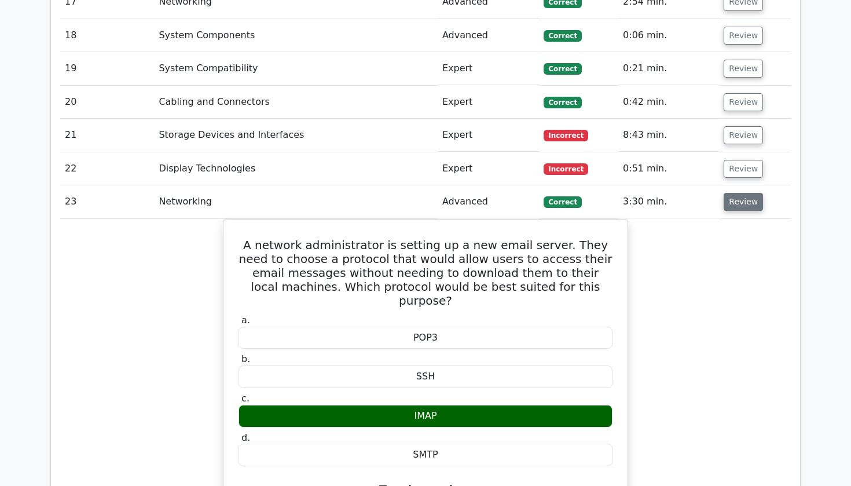
click at [737, 193] on button "Review" at bounding box center [742, 202] width 39 height 18
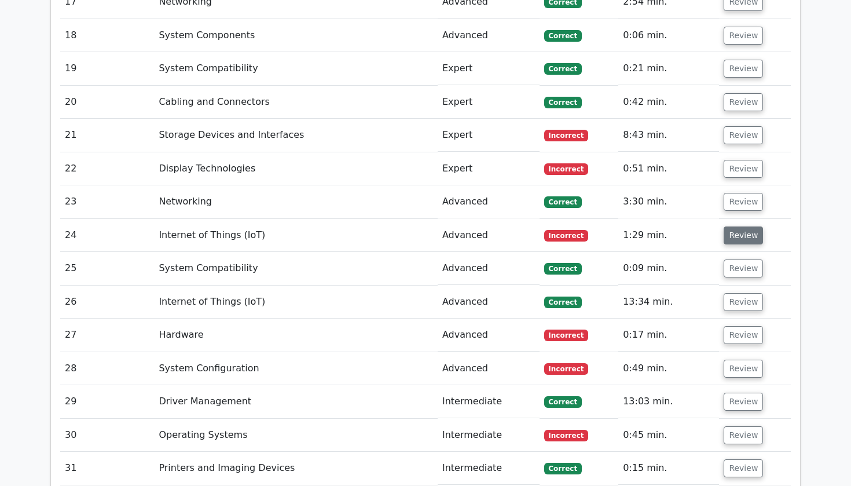
click at [733, 226] on button "Review" at bounding box center [742, 235] width 39 height 18
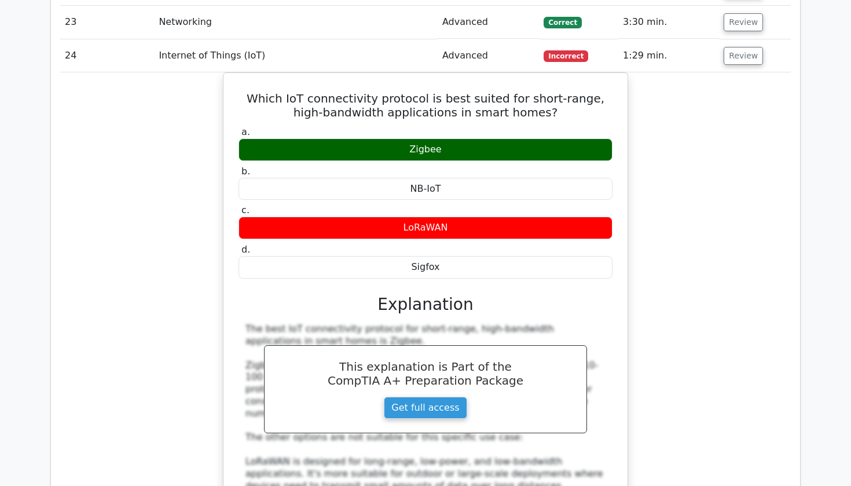
scroll to position [2159, 0]
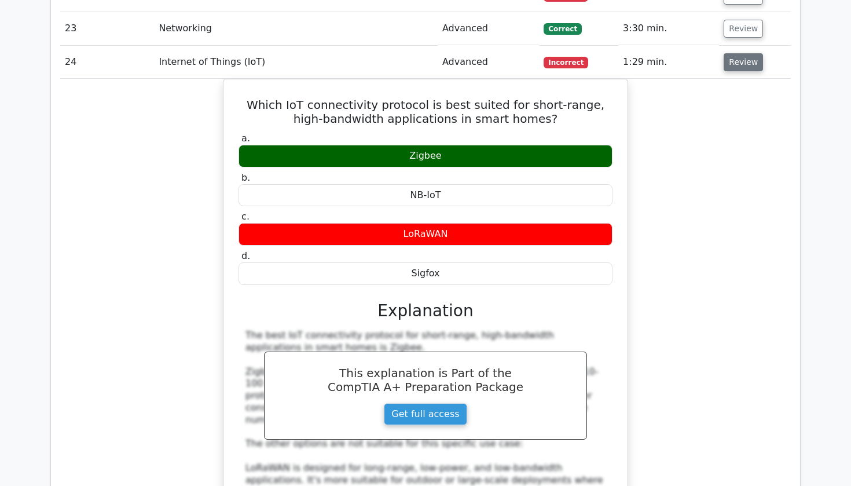
click at [725, 53] on button "Review" at bounding box center [742, 62] width 39 height 18
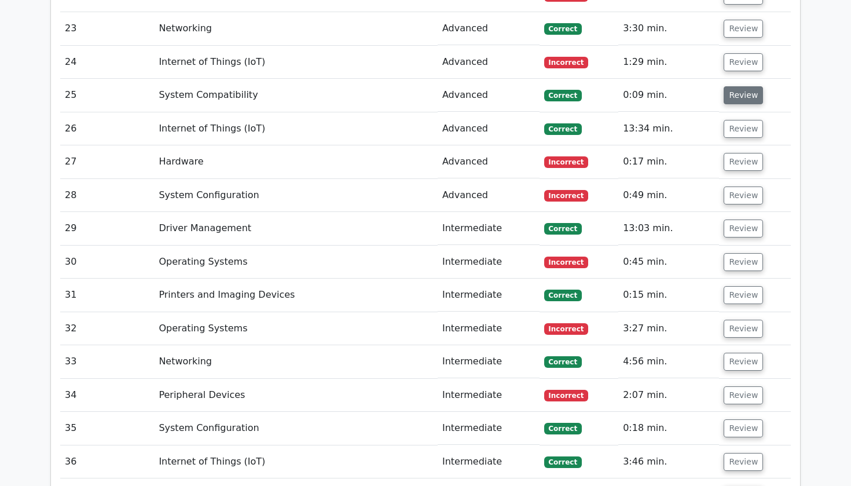
click at [729, 86] on button "Review" at bounding box center [742, 95] width 39 height 18
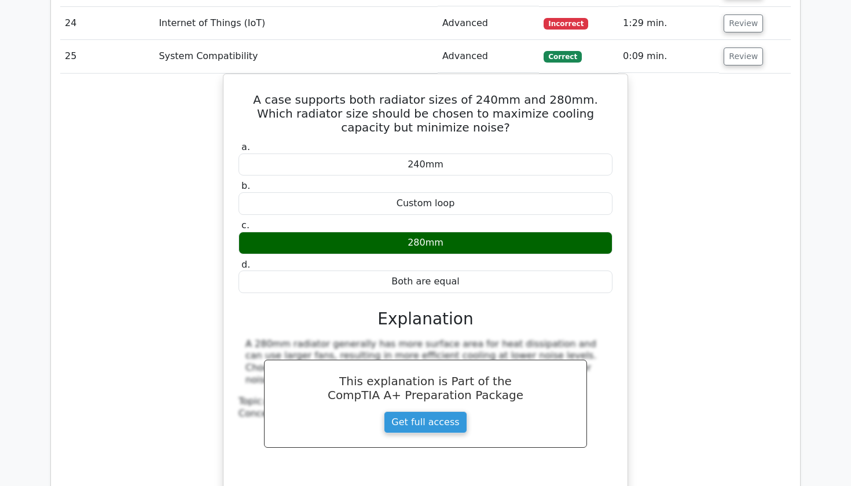
scroll to position [2194, 0]
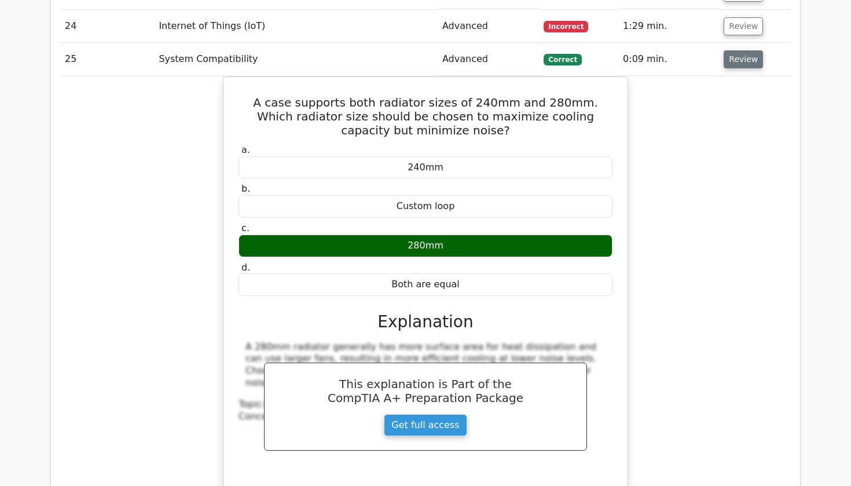
click at [747, 50] on button "Review" at bounding box center [742, 59] width 39 height 18
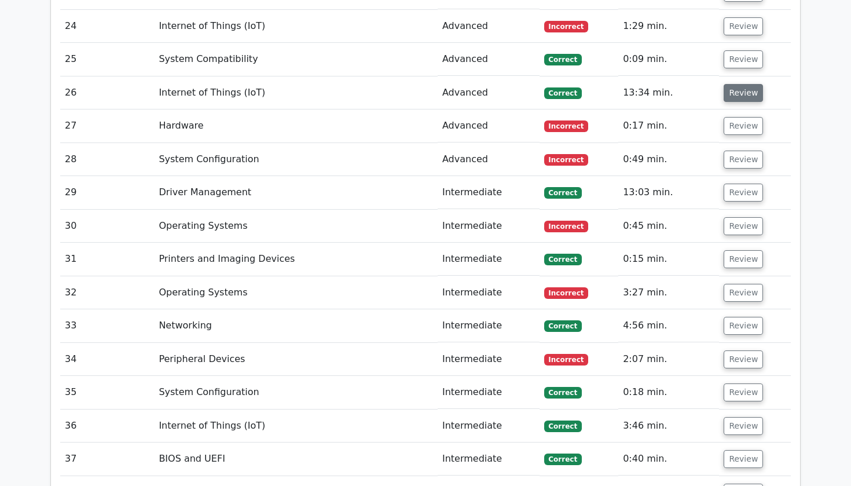
click at [731, 84] on button "Review" at bounding box center [742, 93] width 39 height 18
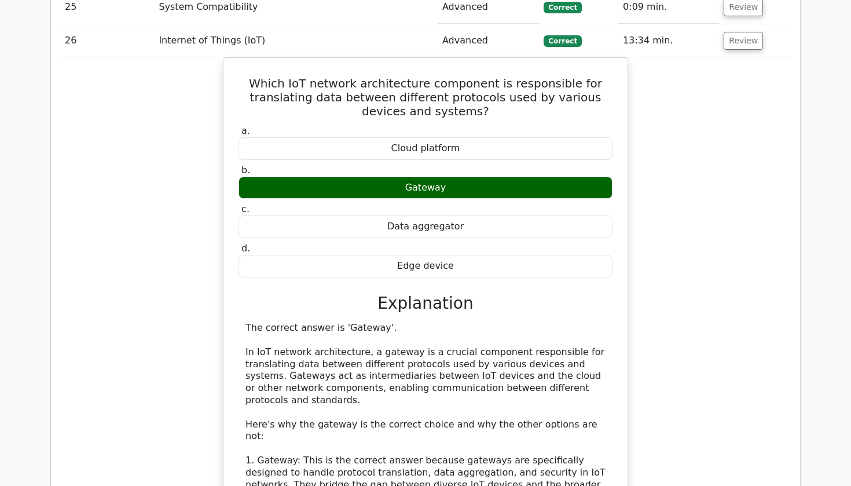
scroll to position [2247, 0]
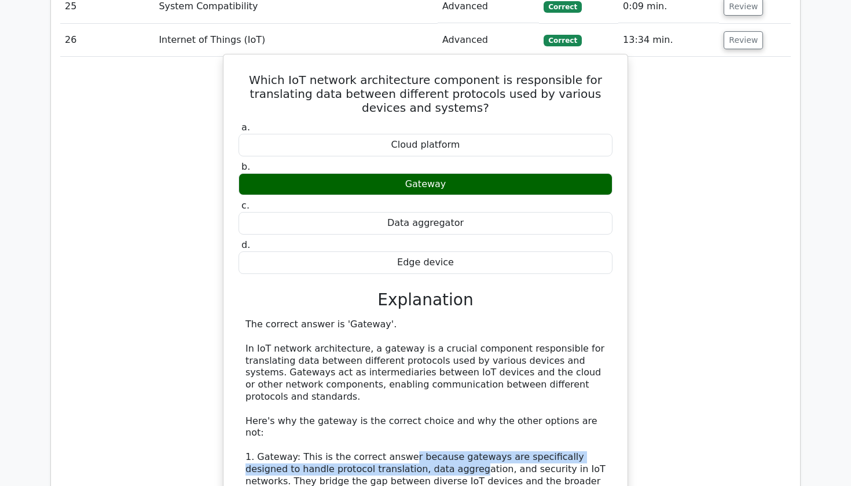
drag, startPoint x: 400, startPoint y: 376, endPoint x: 409, endPoint y: 391, distance: 17.4
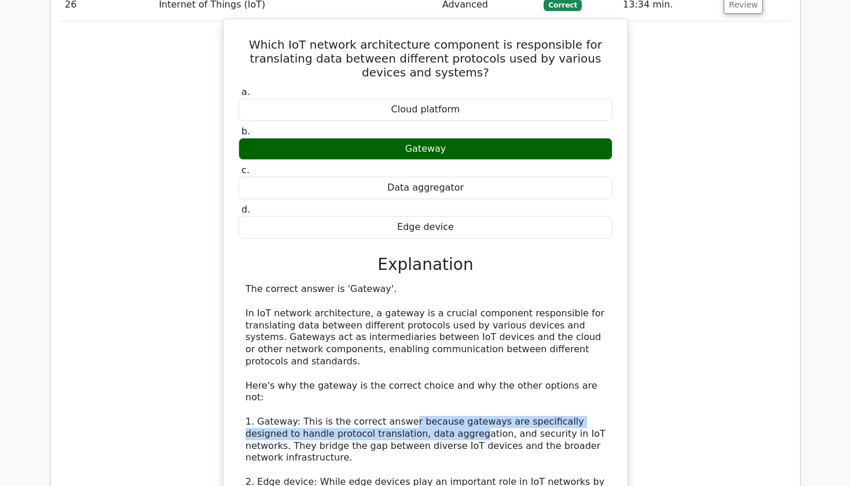
scroll to position [2286, 0]
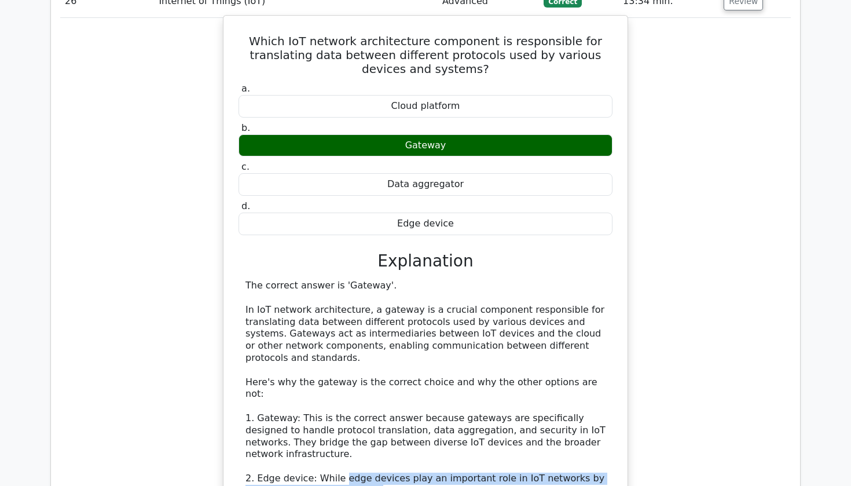
drag, startPoint x: 337, startPoint y: 389, endPoint x: 369, endPoint y: 400, distance: 34.4
click at [369, 400] on div "The correct answer is 'Gateway'. In IoT network architecture, a gateway is a cr…" at bounding box center [425, 460] width 360 height 361
click at [369, 399] on div "The correct answer is 'Gateway'. In IoT network architecture, a gateway is a cr…" at bounding box center [425, 460] width 360 height 361
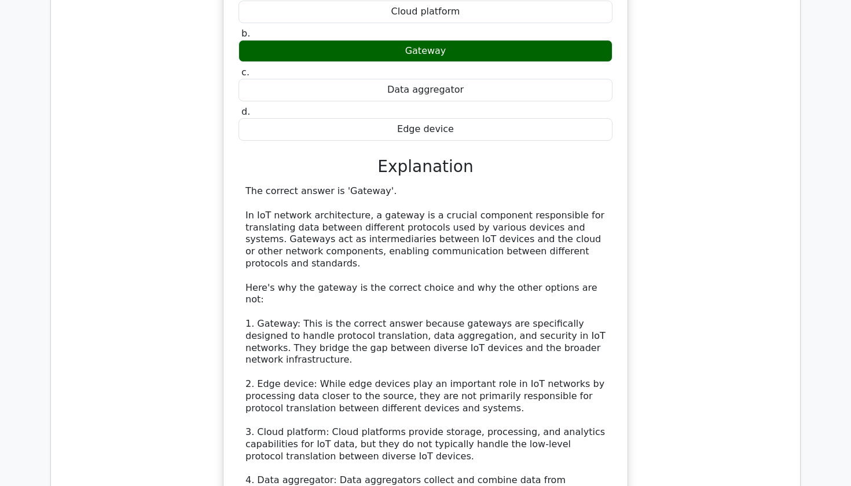
scroll to position [2383, 0]
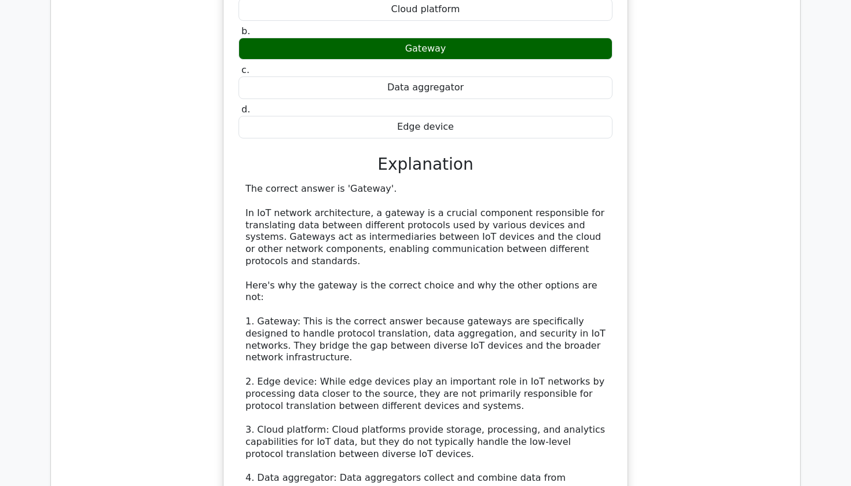
drag, startPoint x: 252, startPoint y: 402, endPoint x: 267, endPoint y: 402, distance: 15.6
click at [267, 402] on div "The correct answer is 'Gateway'. In IoT network architecture, a gateway is a cr…" at bounding box center [425, 363] width 360 height 361
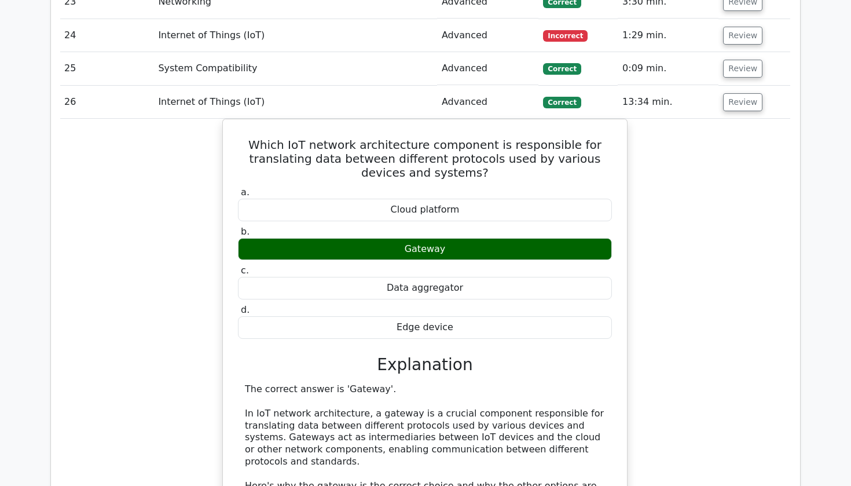
scroll to position [2169, 0]
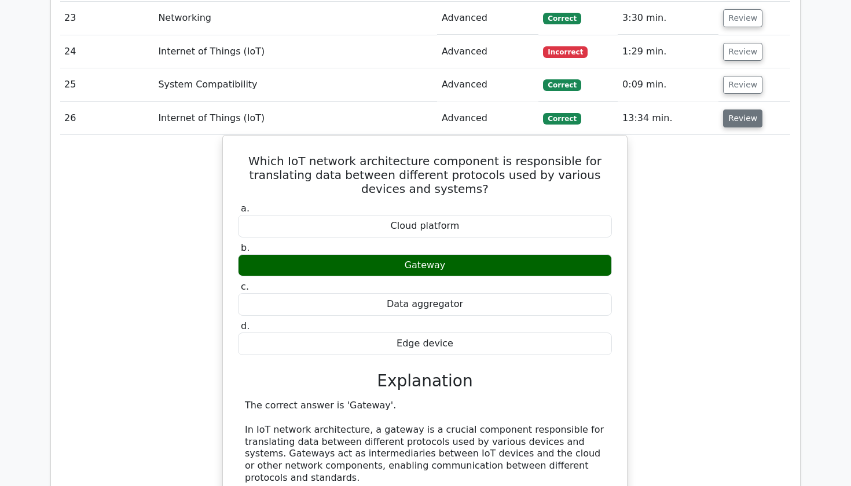
click at [742, 109] on button "Review" at bounding box center [742, 118] width 39 height 18
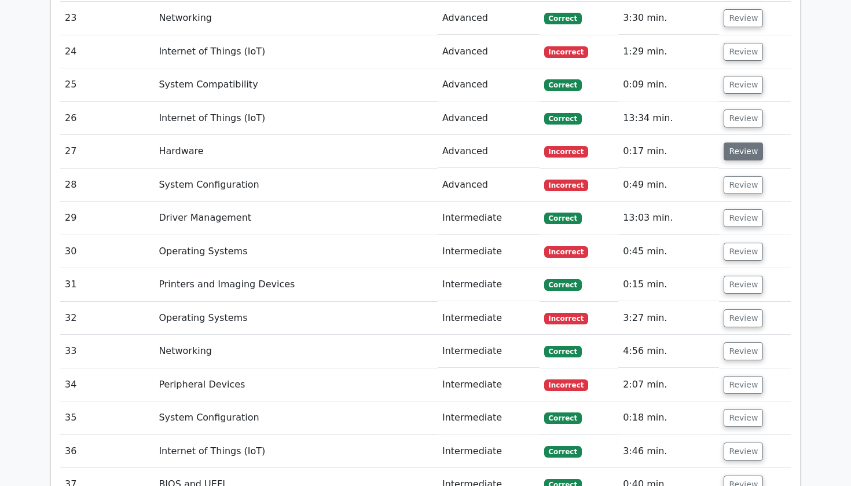
click at [733, 142] on button "Review" at bounding box center [742, 151] width 39 height 18
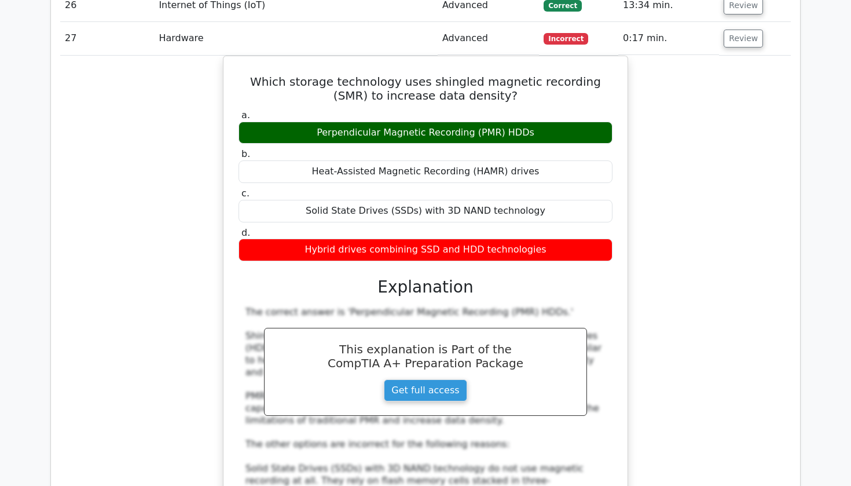
scroll to position [2267, 0]
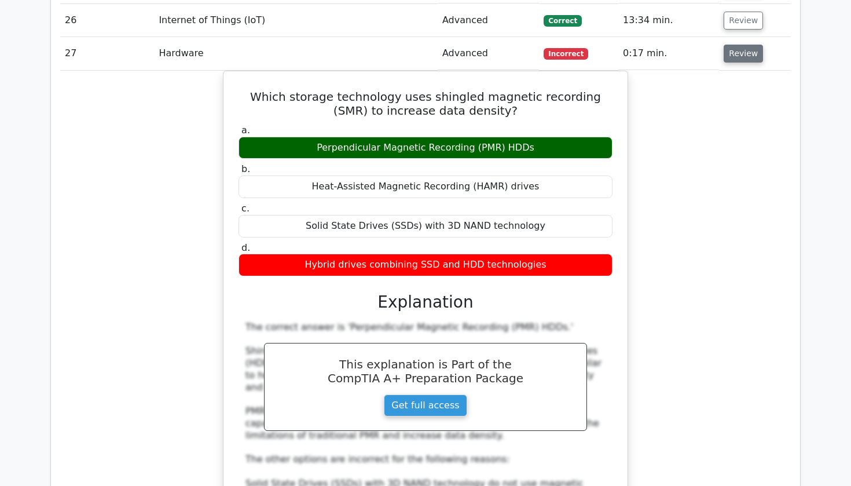
click at [734, 45] on button "Review" at bounding box center [742, 54] width 39 height 18
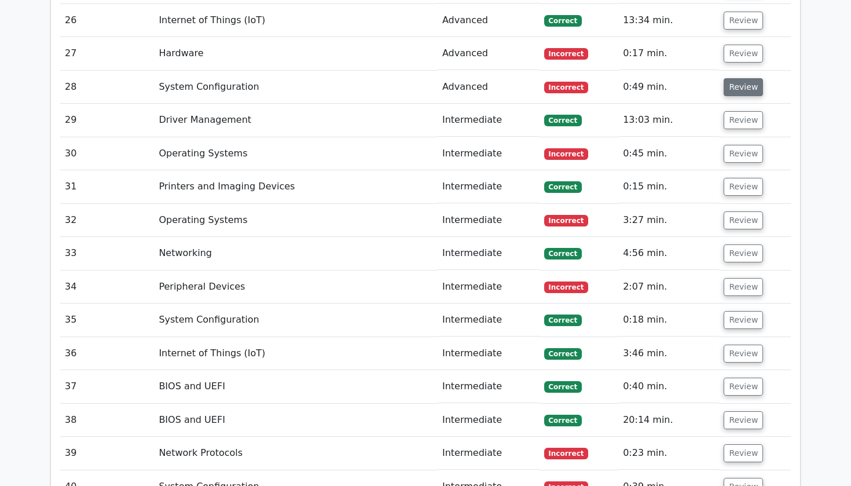
click at [734, 78] on button "Review" at bounding box center [742, 87] width 39 height 18
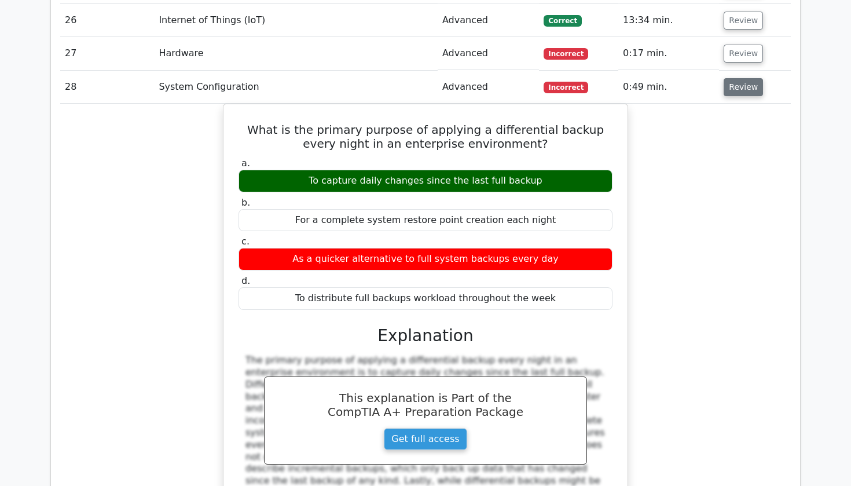
click at [734, 78] on button "Review" at bounding box center [742, 87] width 39 height 18
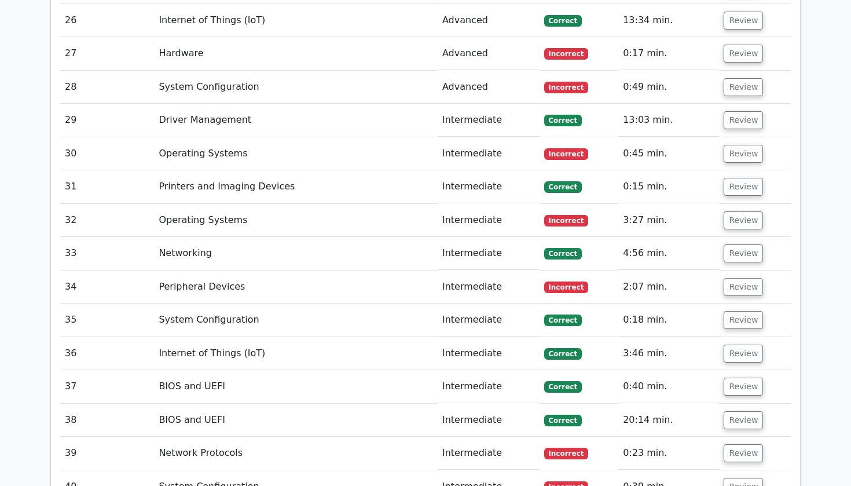
click at [737, 104] on td "Review" at bounding box center [755, 120] width 72 height 33
click at [739, 111] on button "Review" at bounding box center [742, 120] width 39 height 18
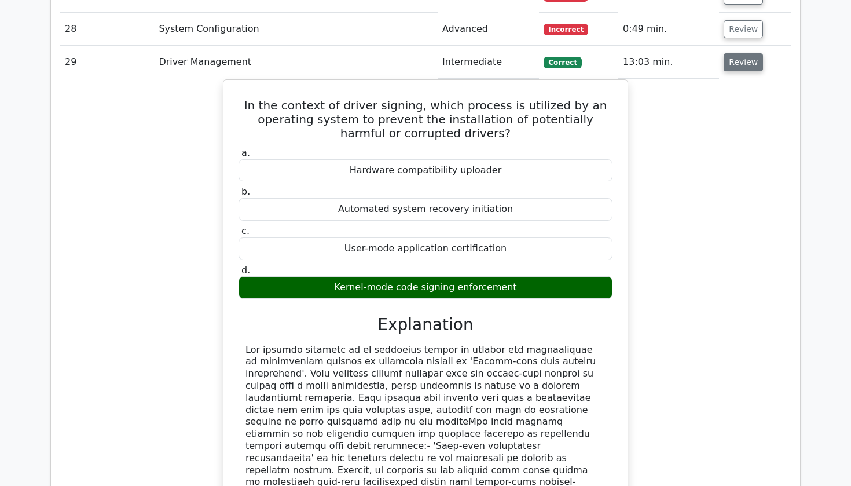
scroll to position [2336, 0]
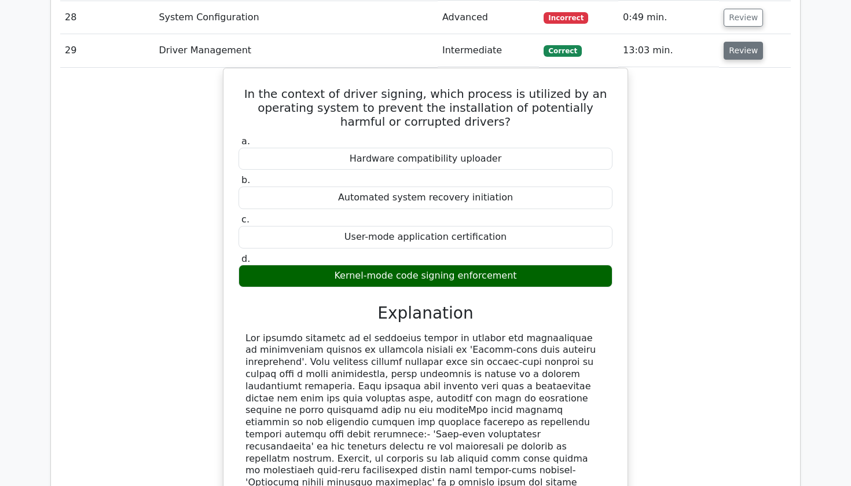
click at [737, 42] on button "Review" at bounding box center [742, 51] width 39 height 18
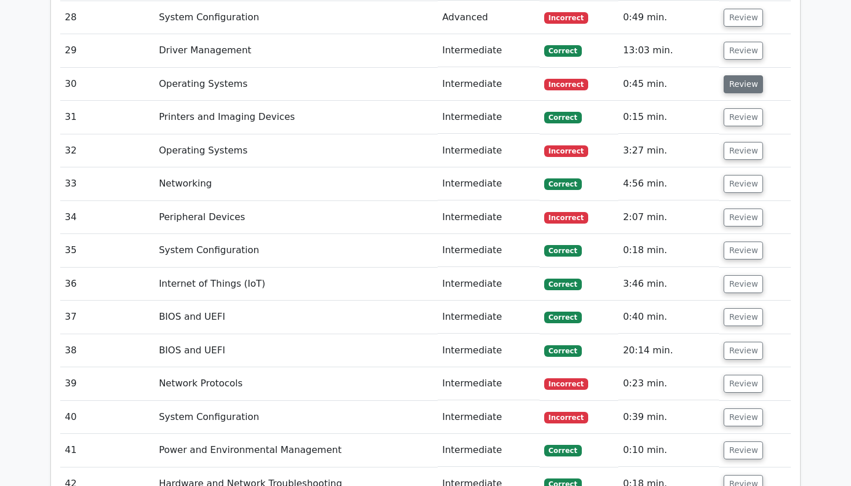
click at [737, 75] on button "Review" at bounding box center [742, 84] width 39 height 18
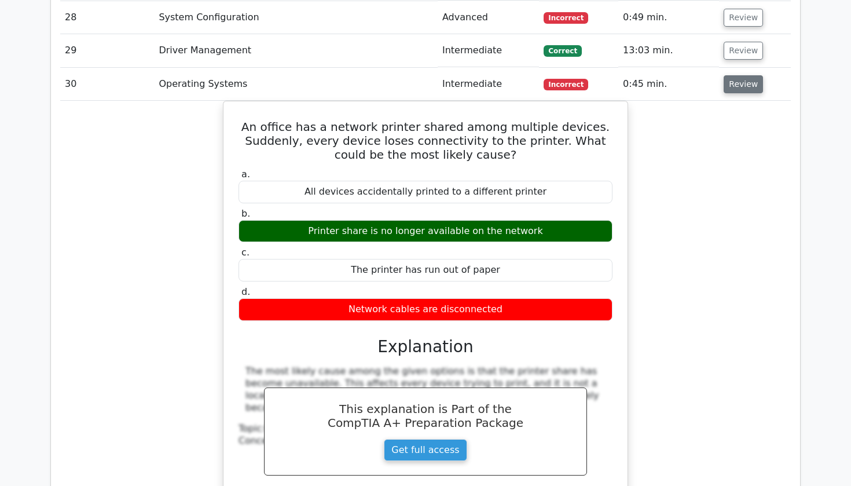
click at [750, 75] on button "Review" at bounding box center [742, 84] width 39 height 18
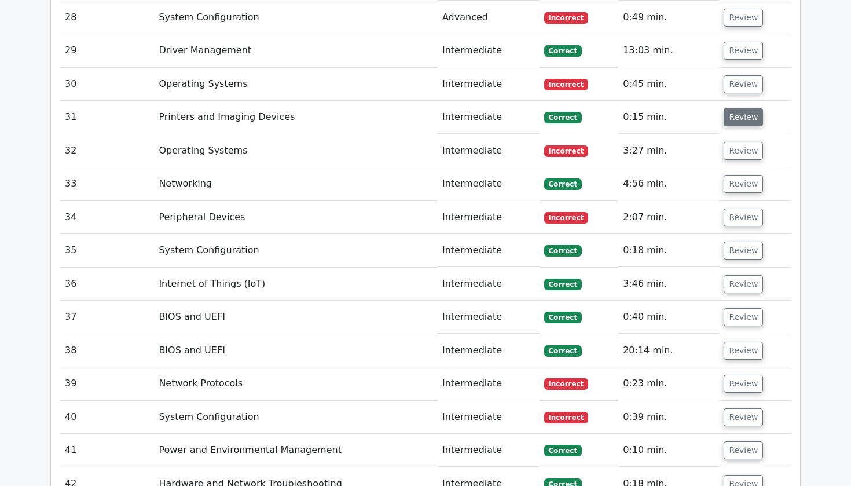
click at [736, 108] on button "Review" at bounding box center [742, 117] width 39 height 18
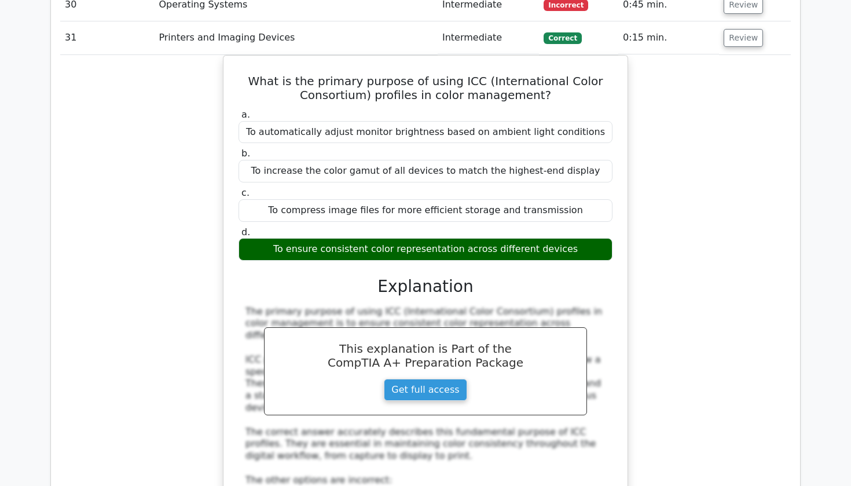
scroll to position [2411, 0]
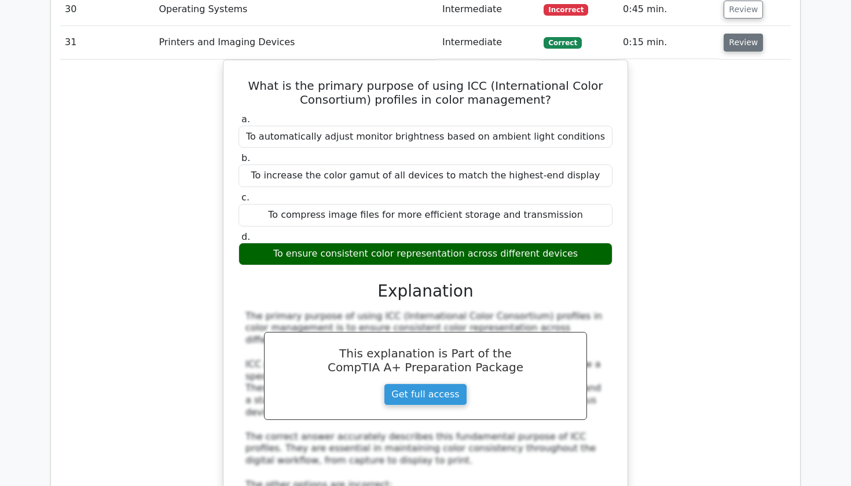
click at [744, 34] on button "Review" at bounding box center [742, 43] width 39 height 18
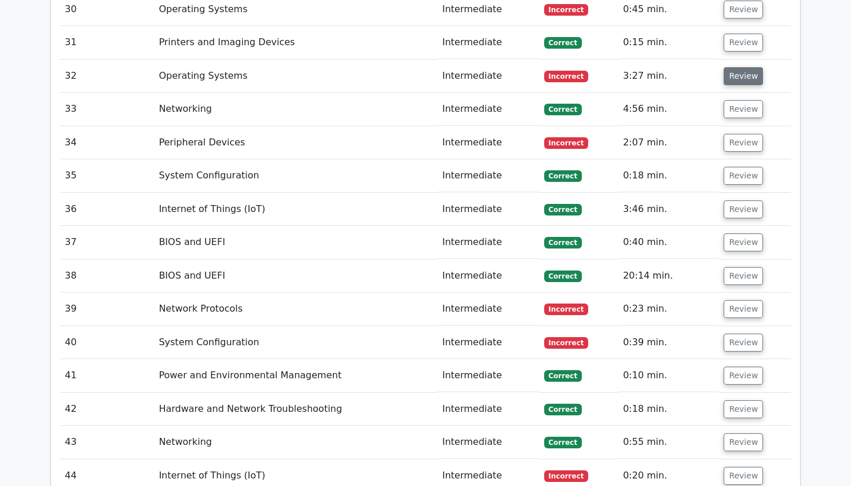
click at [740, 67] on button "Review" at bounding box center [742, 76] width 39 height 18
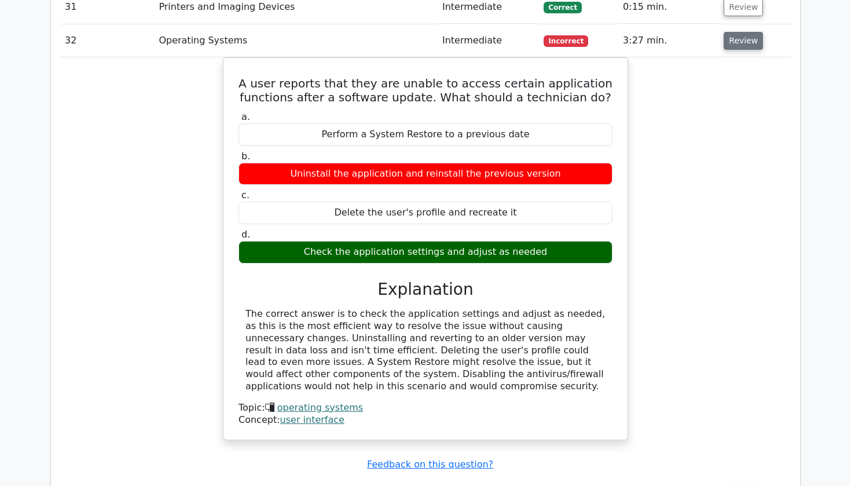
scroll to position [2463, 0]
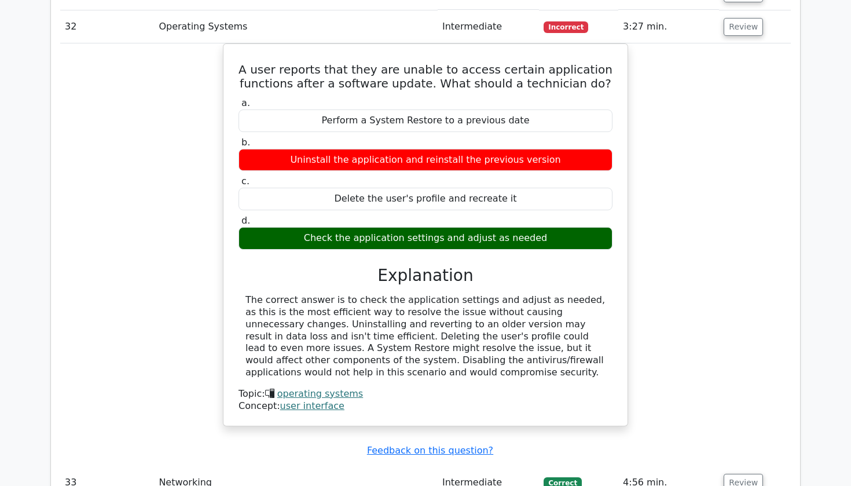
drag, startPoint x: 740, startPoint y: 45, endPoint x: 822, endPoint y: 184, distance: 161.9
